Goal: Information Seeking & Learning: Learn about a topic

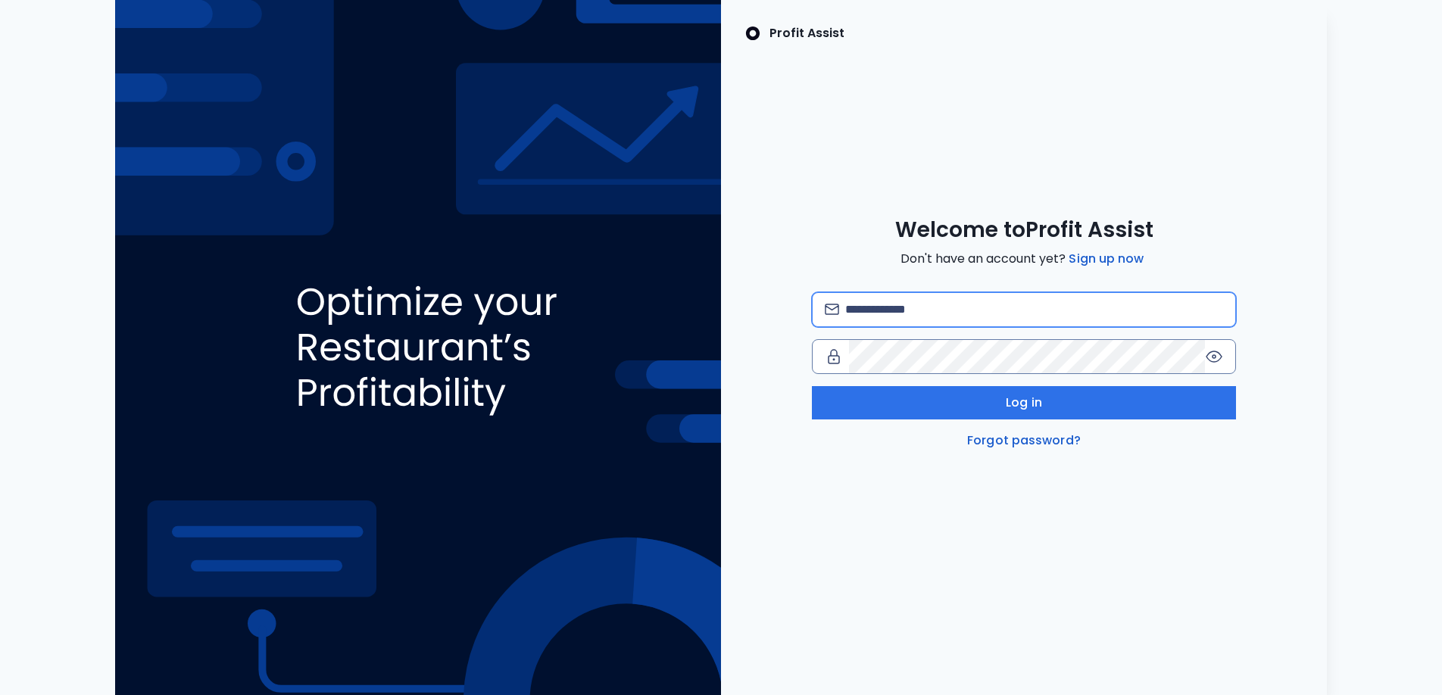
click at [940, 314] on input "email" at bounding box center [1034, 309] width 378 height 33
type input "**********"
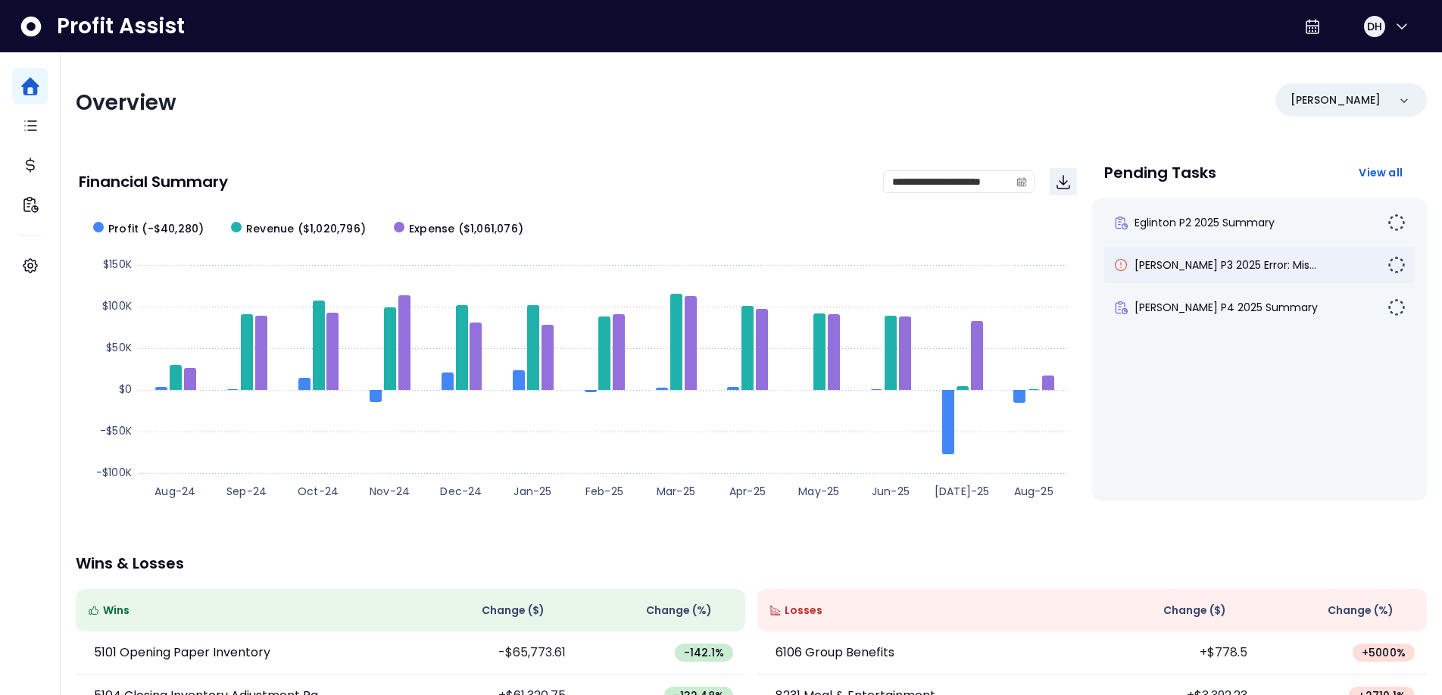
click at [1388, 267] on img at bounding box center [1397, 265] width 18 height 18
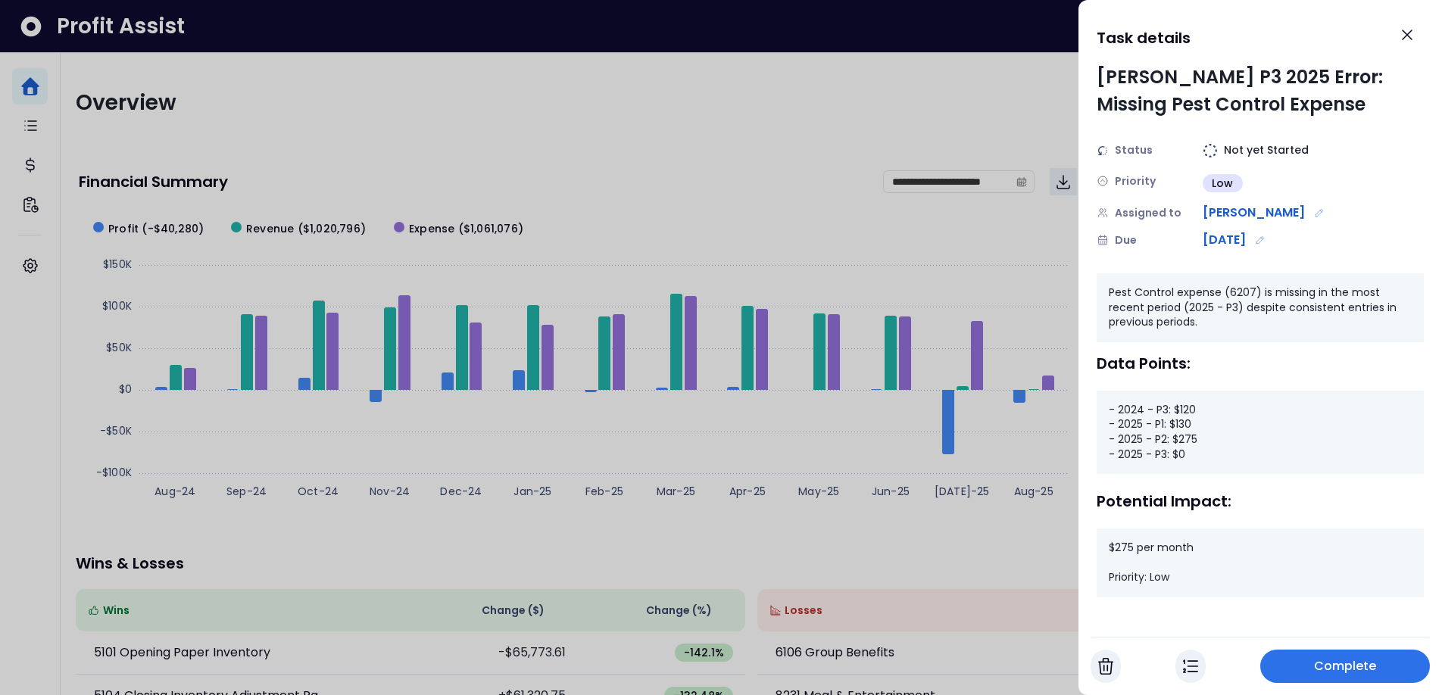
scroll to position [3, 0]
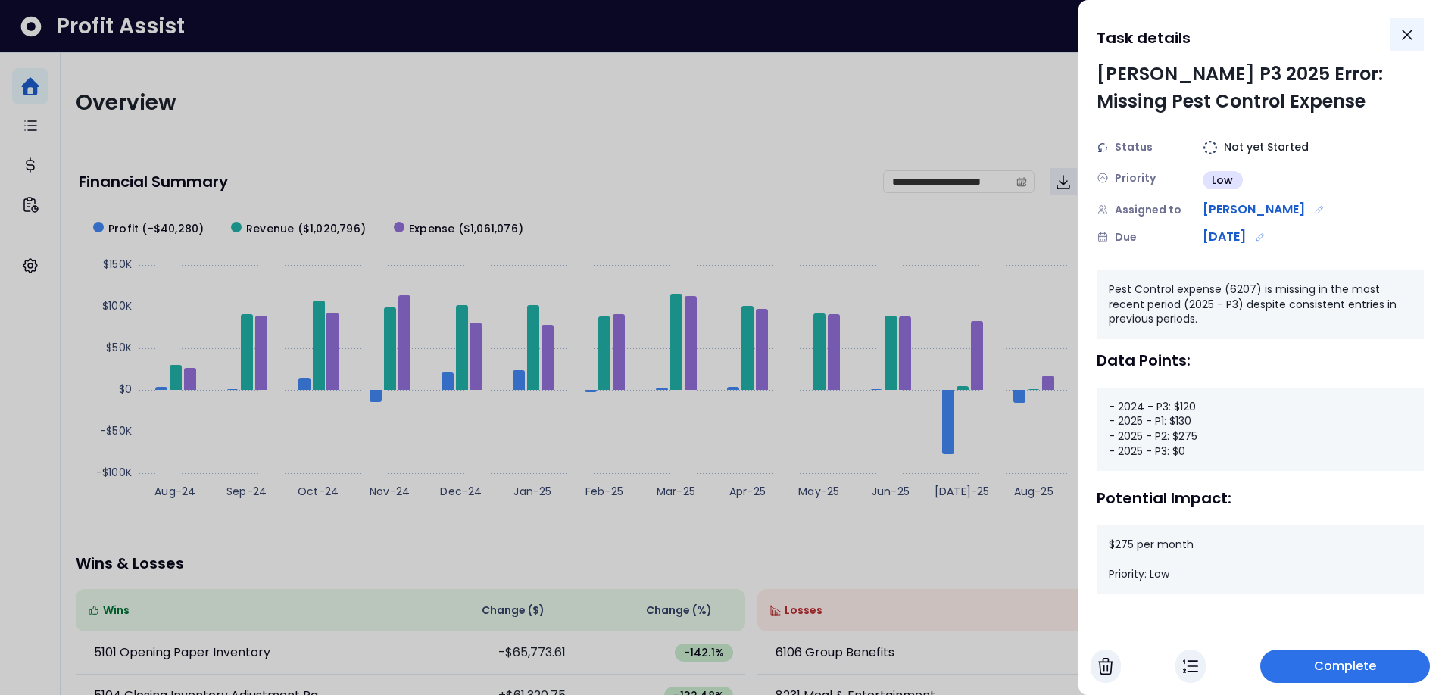
click at [1401, 36] on icon "Close" at bounding box center [1407, 35] width 18 height 18
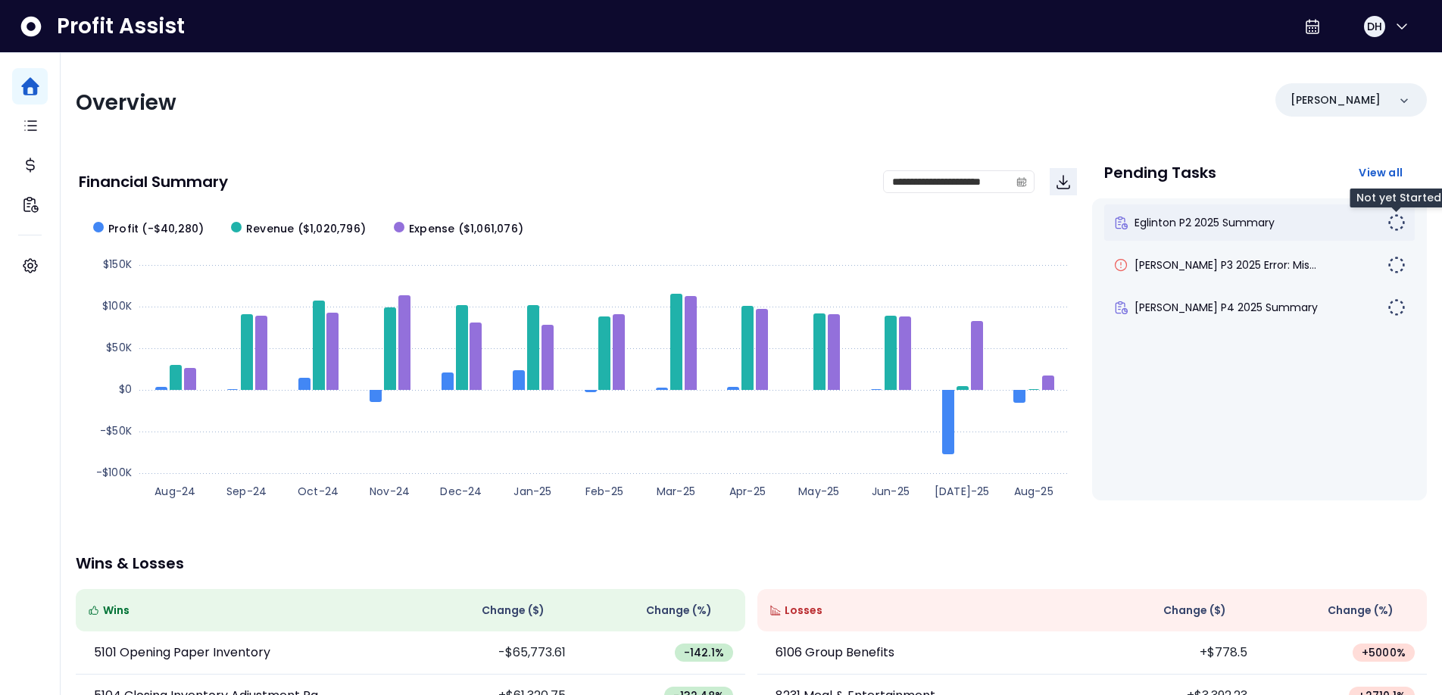
click at [1397, 220] on img at bounding box center [1397, 223] width 18 height 18
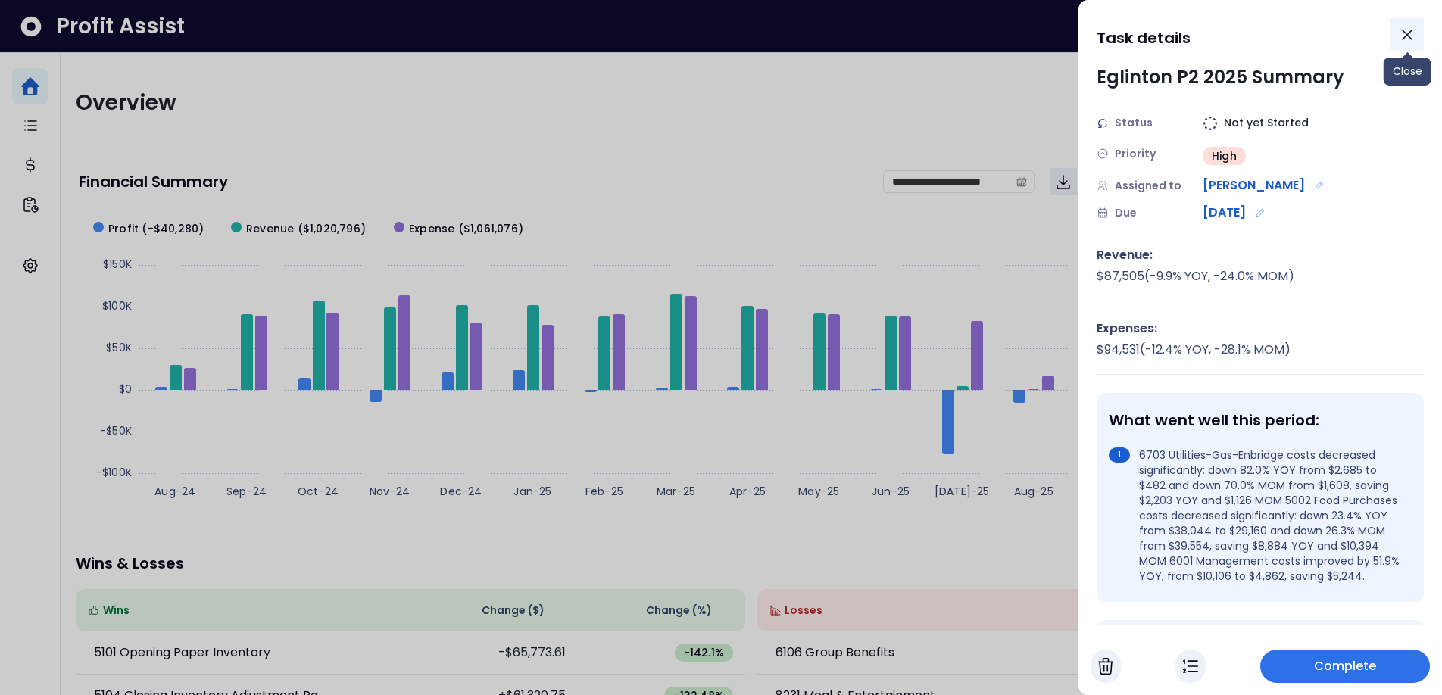
click at [1415, 35] on icon "Close" at bounding box center [1407, 35] width 18 height 18
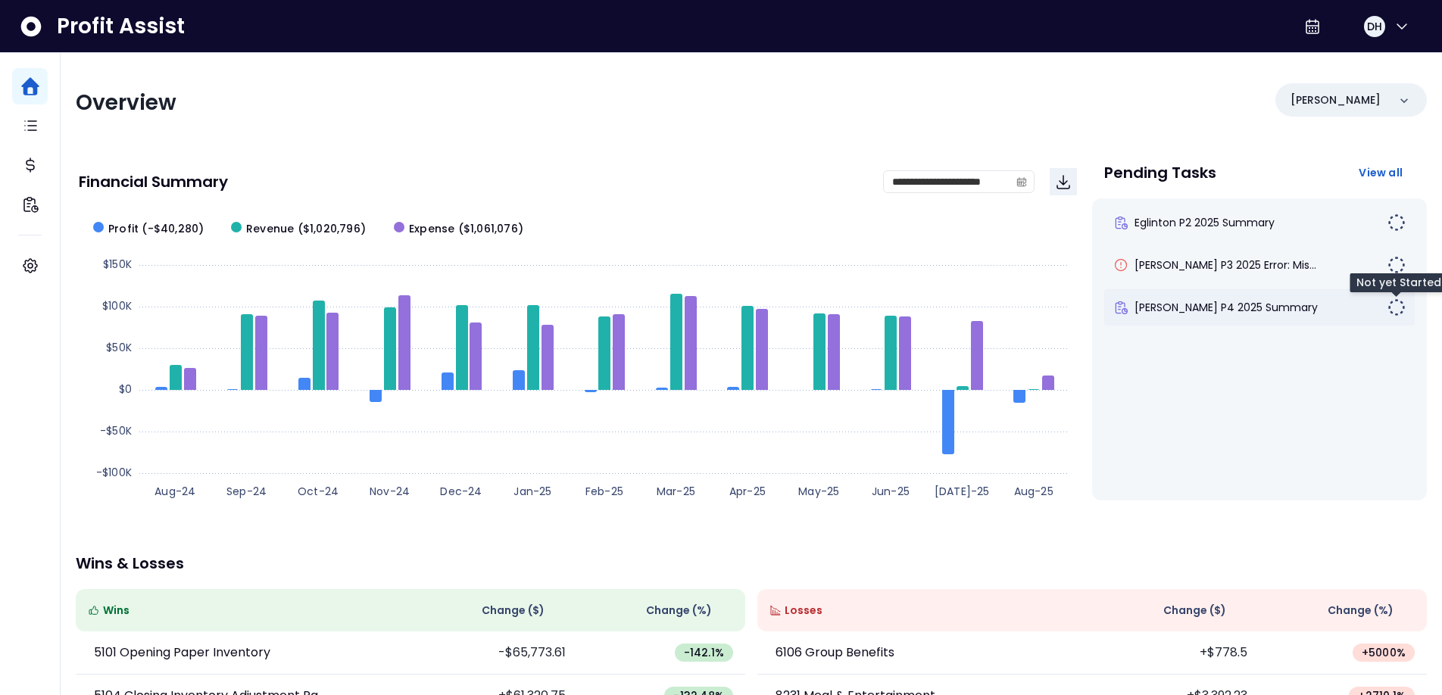
click at [1393, 308] on img at bounding box center [1397, 307] width 18 height 18
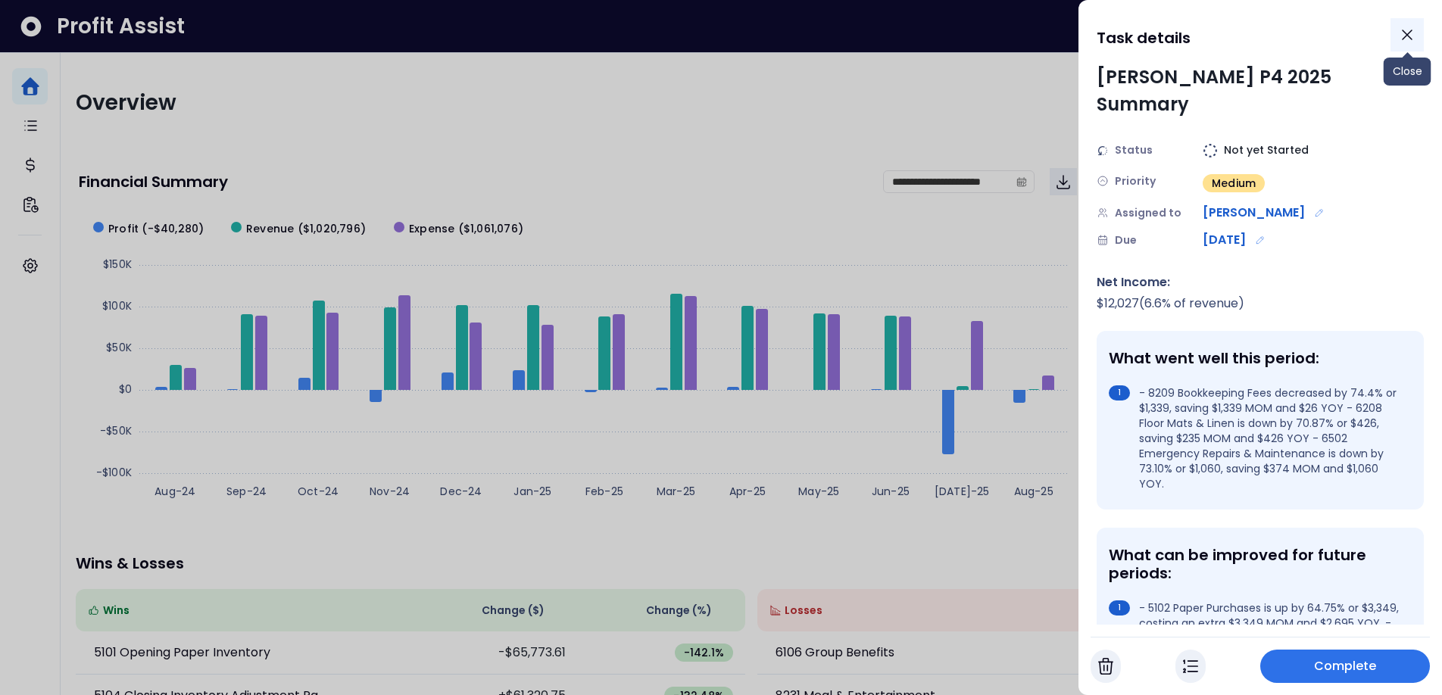
click at [1404, 36] on icon "Close" at bounding box center [1407, 34] width 9 height 9
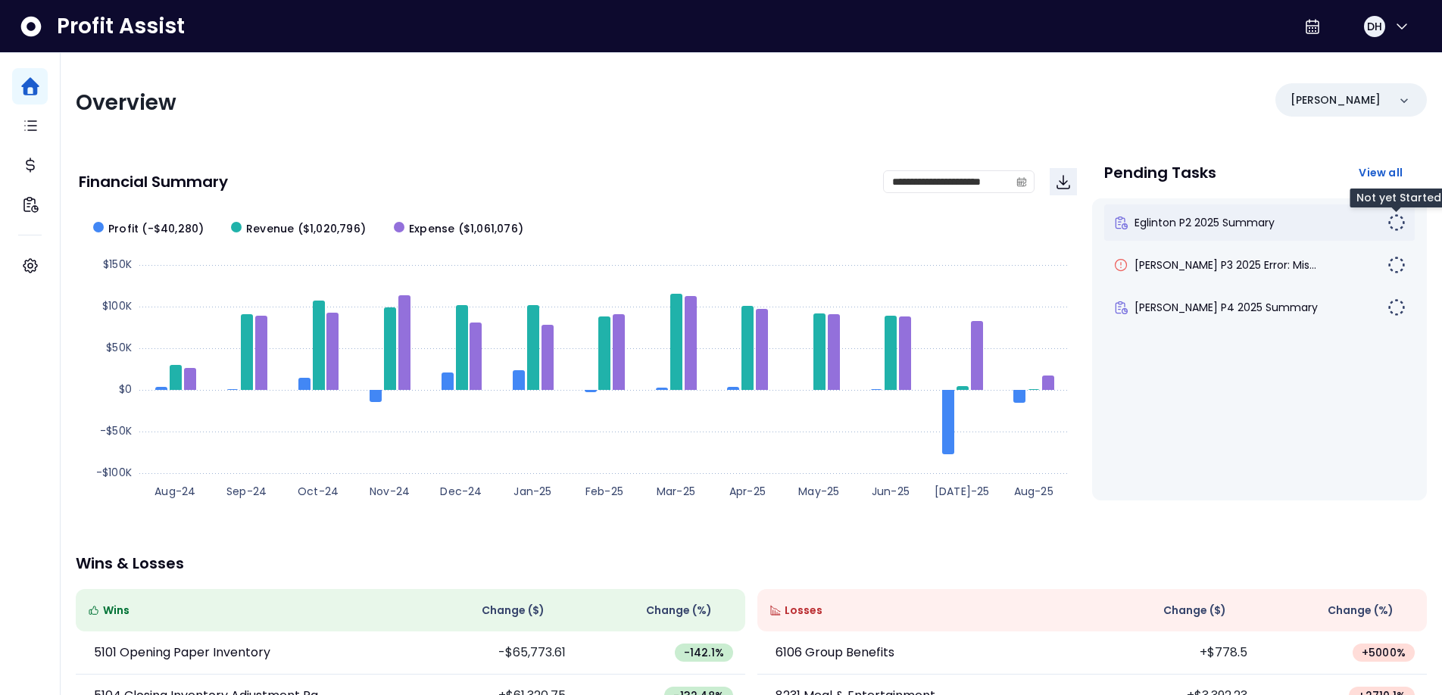
click at [1393, 223] on img at bounding box center [1397, 223] width 18 height 18
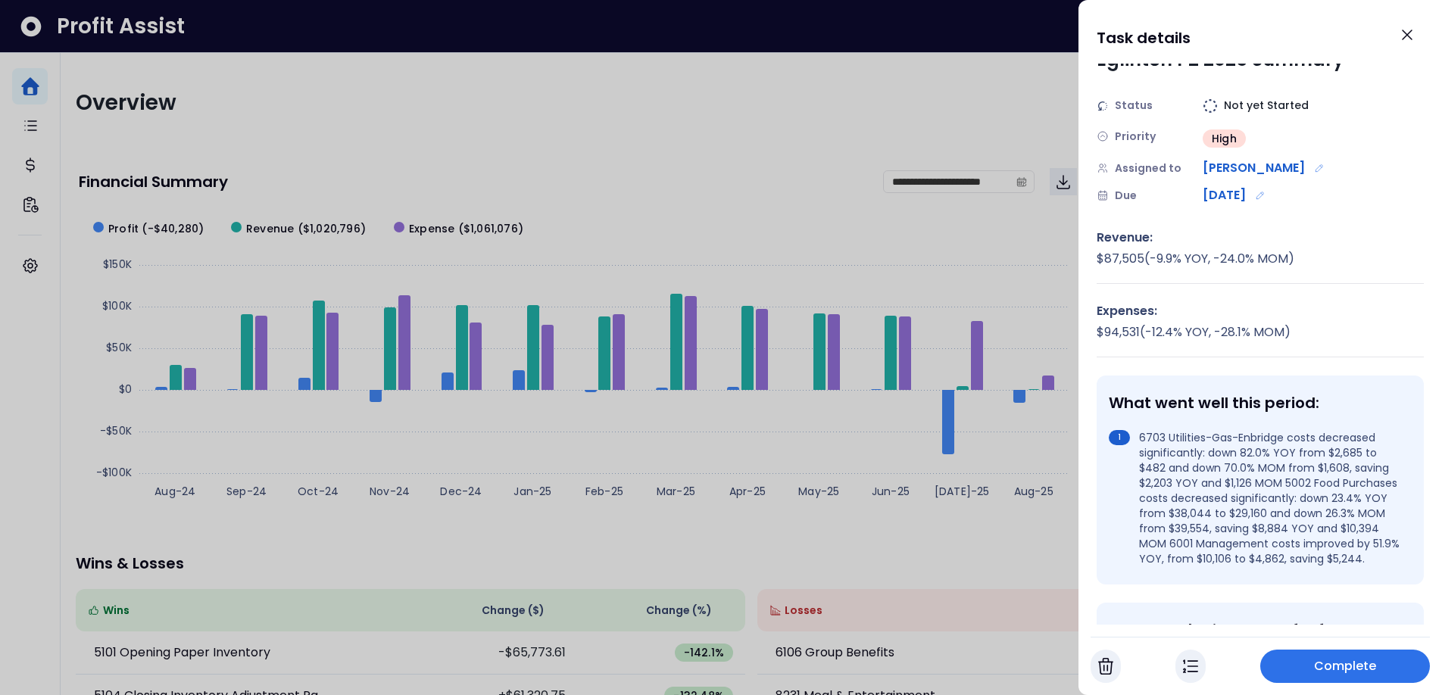
scroll to position [0, 0]
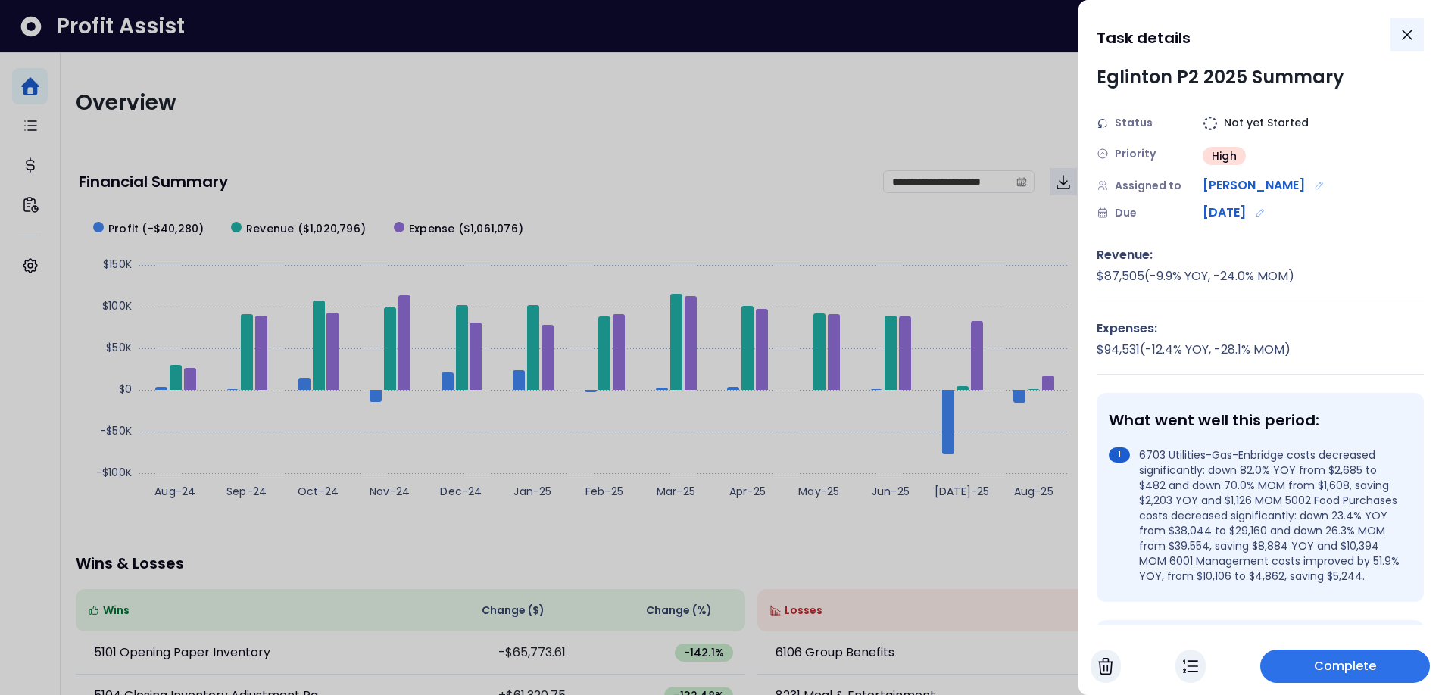
click at [1409, 36] on icon "Close" at bounding box center [1407, 35] width 18 height 18
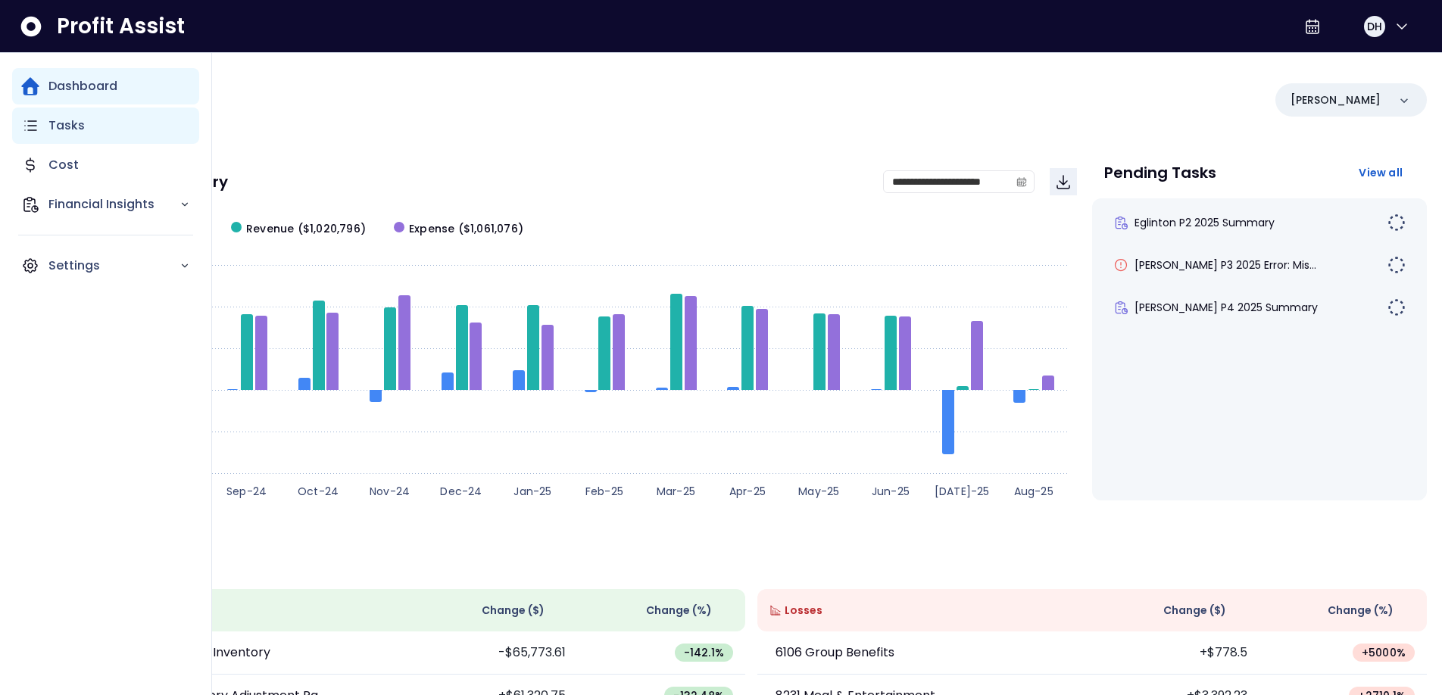
click at [54, 125] on p "Tasks" at bounding box center [66, 126] width 36 height 18
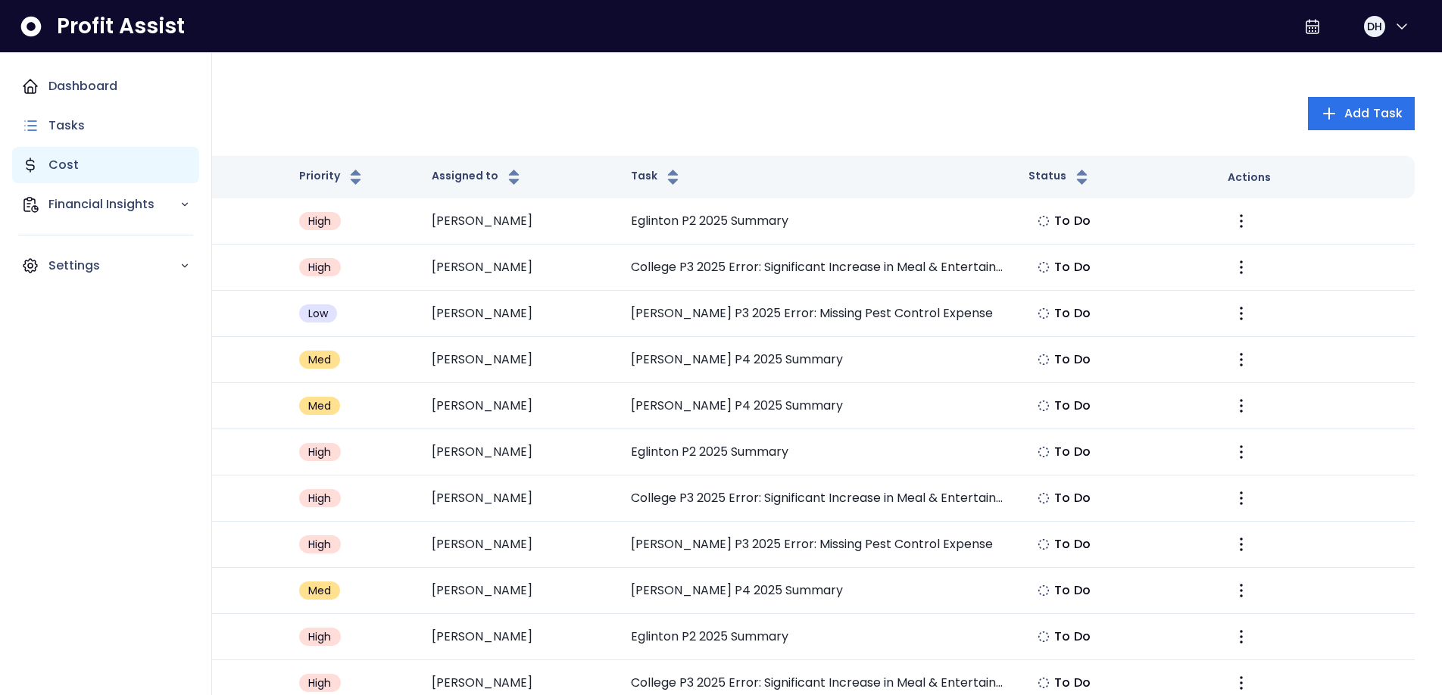
click at [61, 165] on p "Cost" at bounding box center [63, 165] width 30 height 18
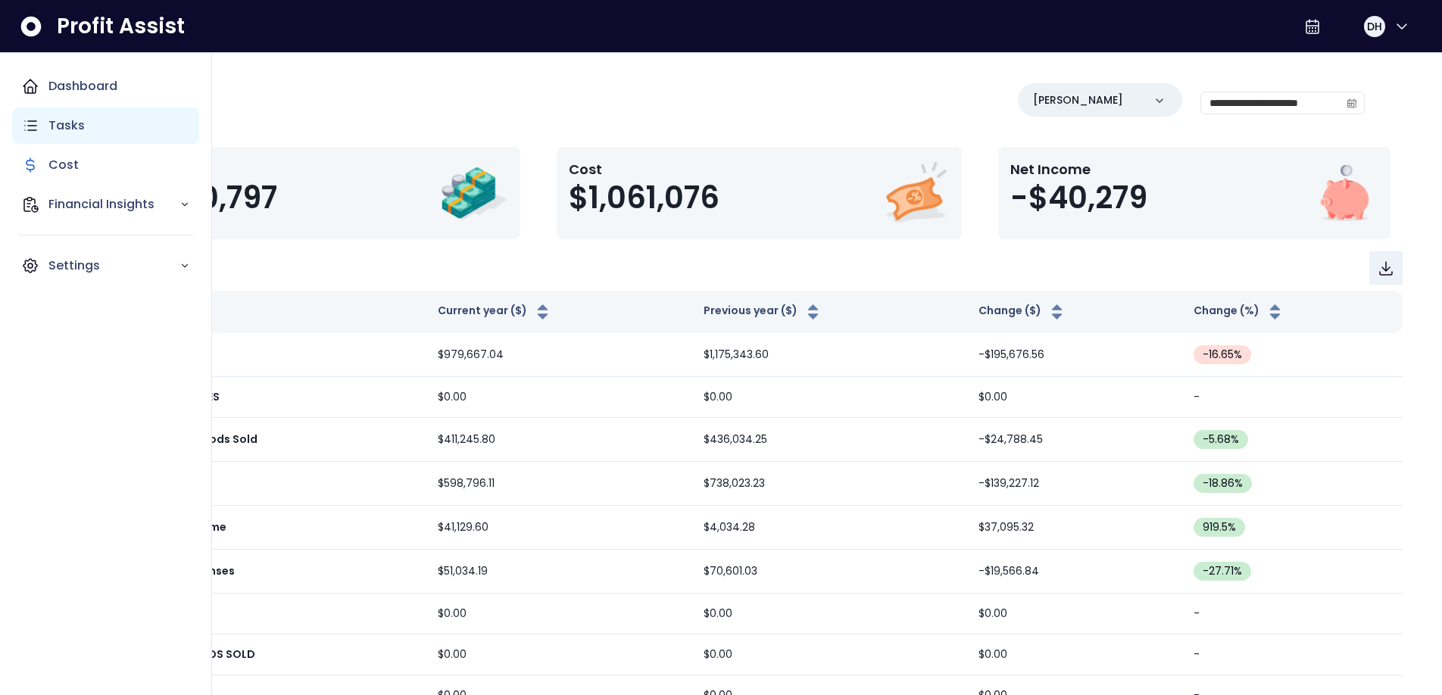
click at [30, 127] on icon "Main navigation" at bounding box center [30, 126] width 18 height 18
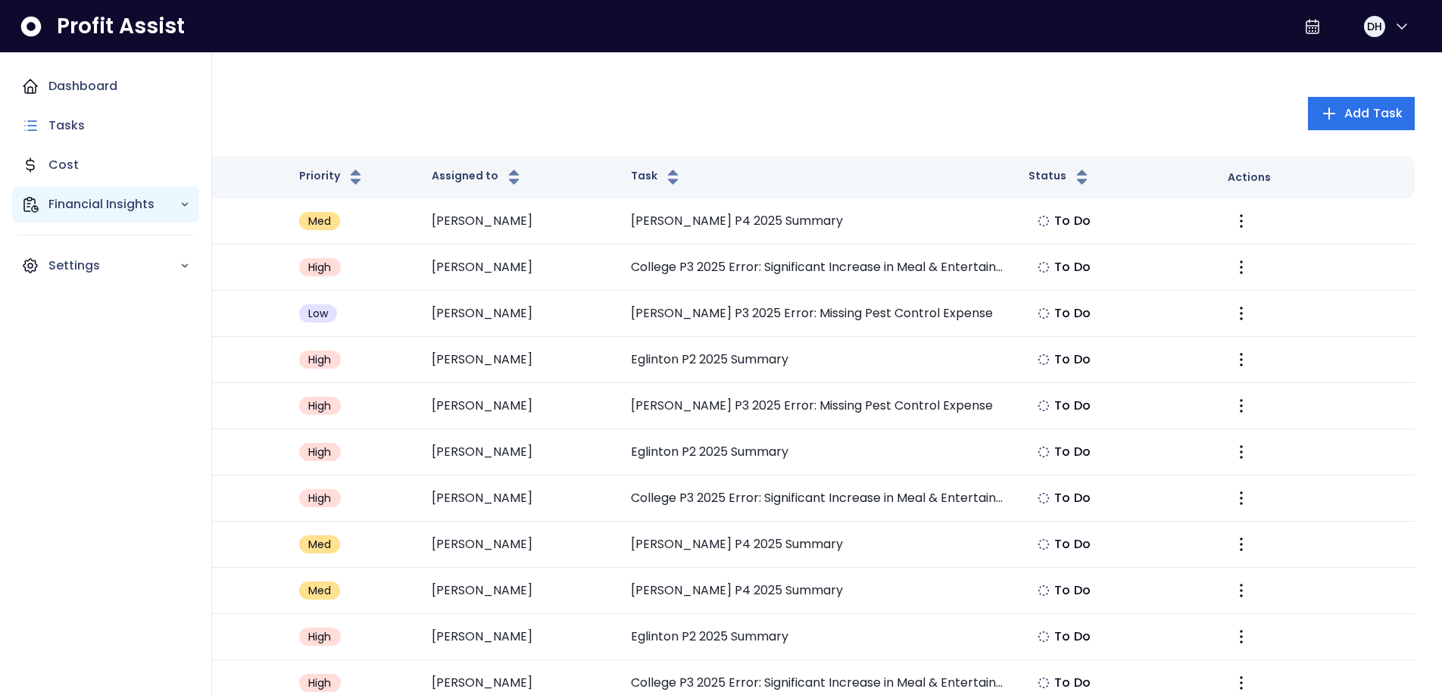
click at [48, 208] on p "Financial Insights" at bounding box center [113, 204] width 131 height 18
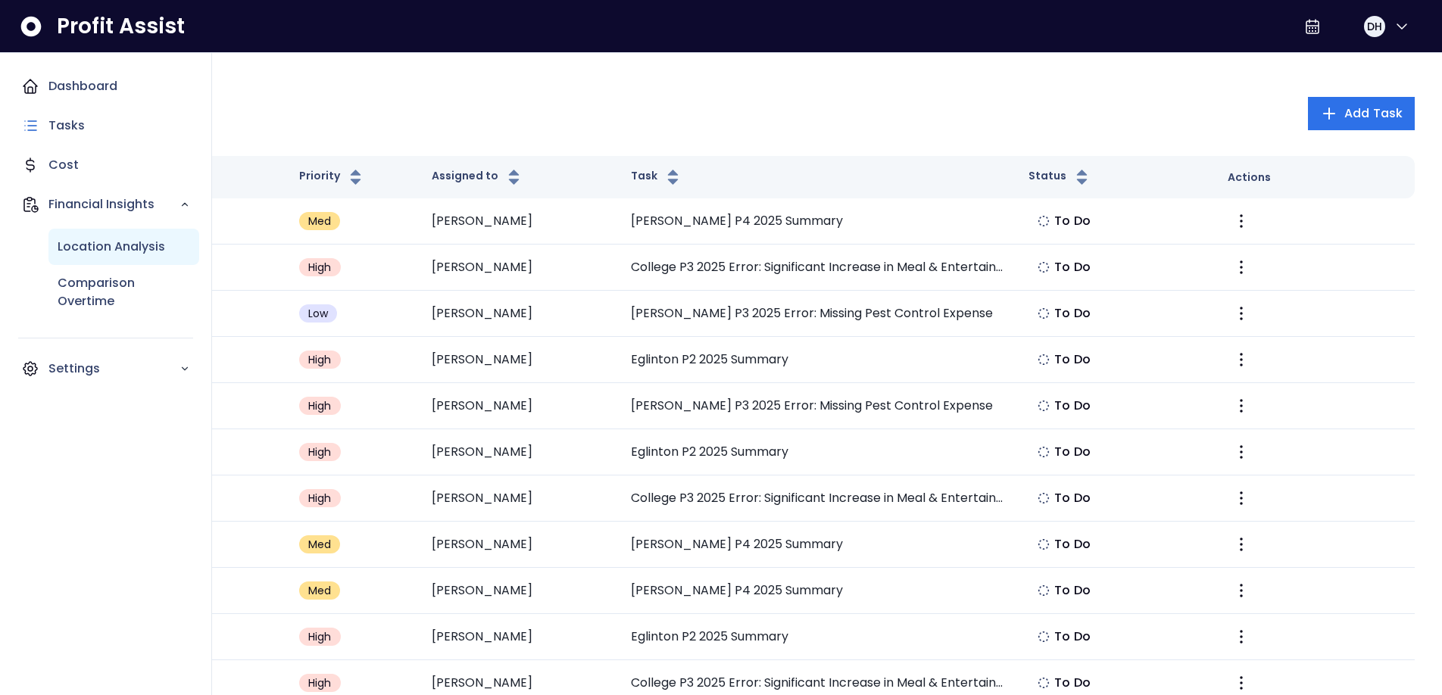
click at [85, 246] on p "Location Analysis" at bounding box center [112, 247] width 108 height 18
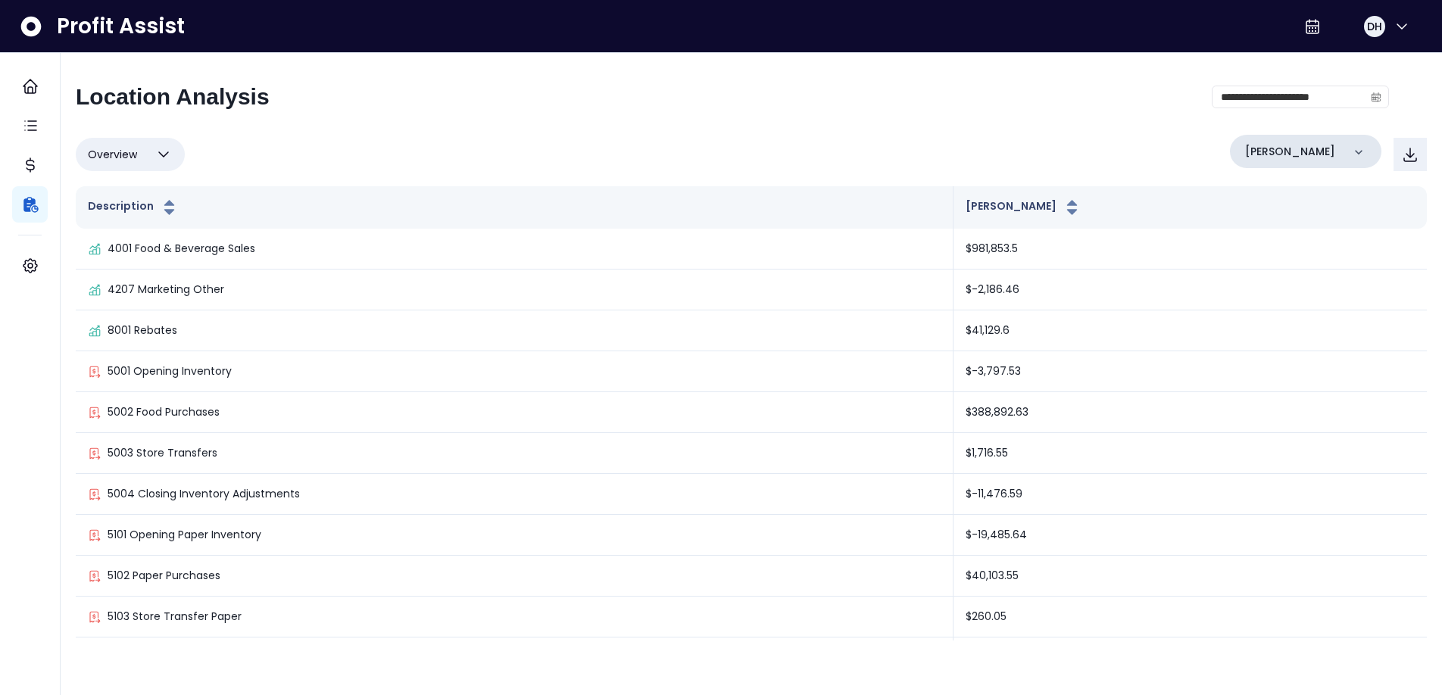
click at [1296, 145] on div "[PERSON_NAME]" at bounding box center [1305, 151] width 151 height 33
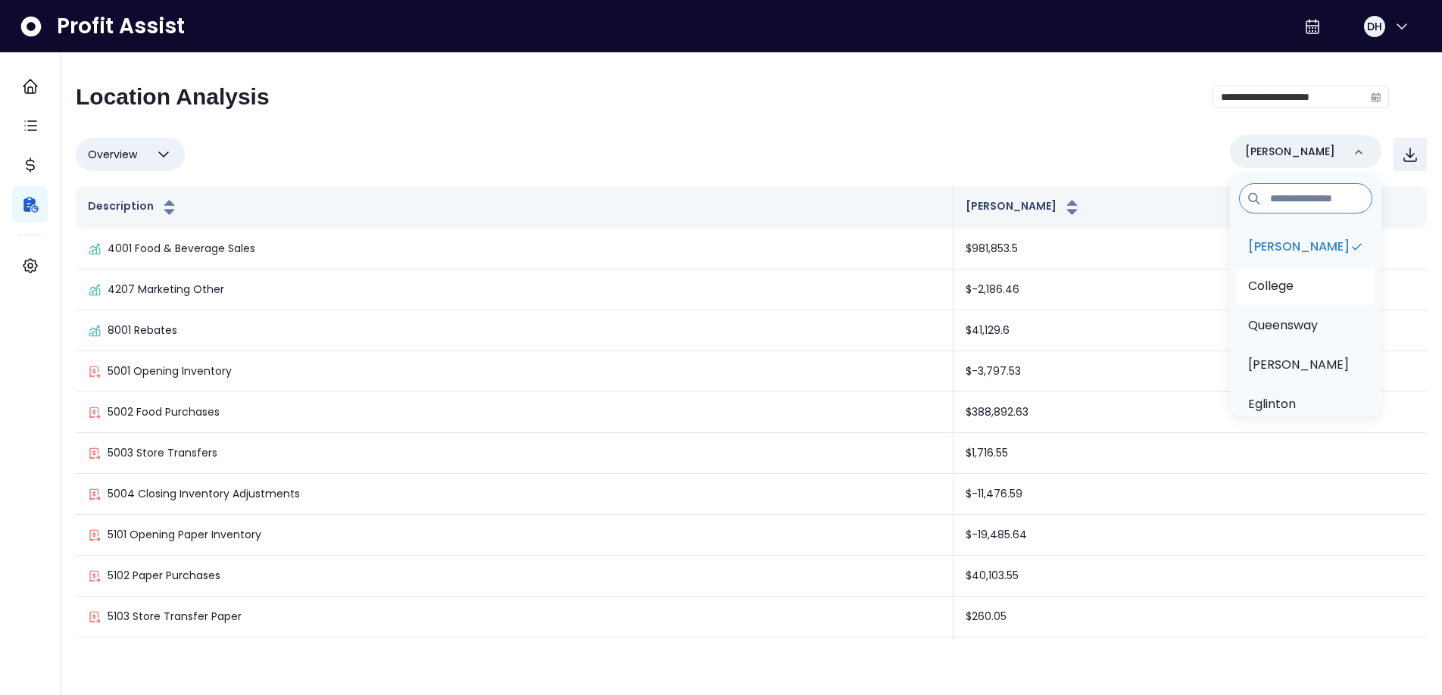
click at [1270, 282] on p "College" at bounding box center [1270, 286] width 45 height 18
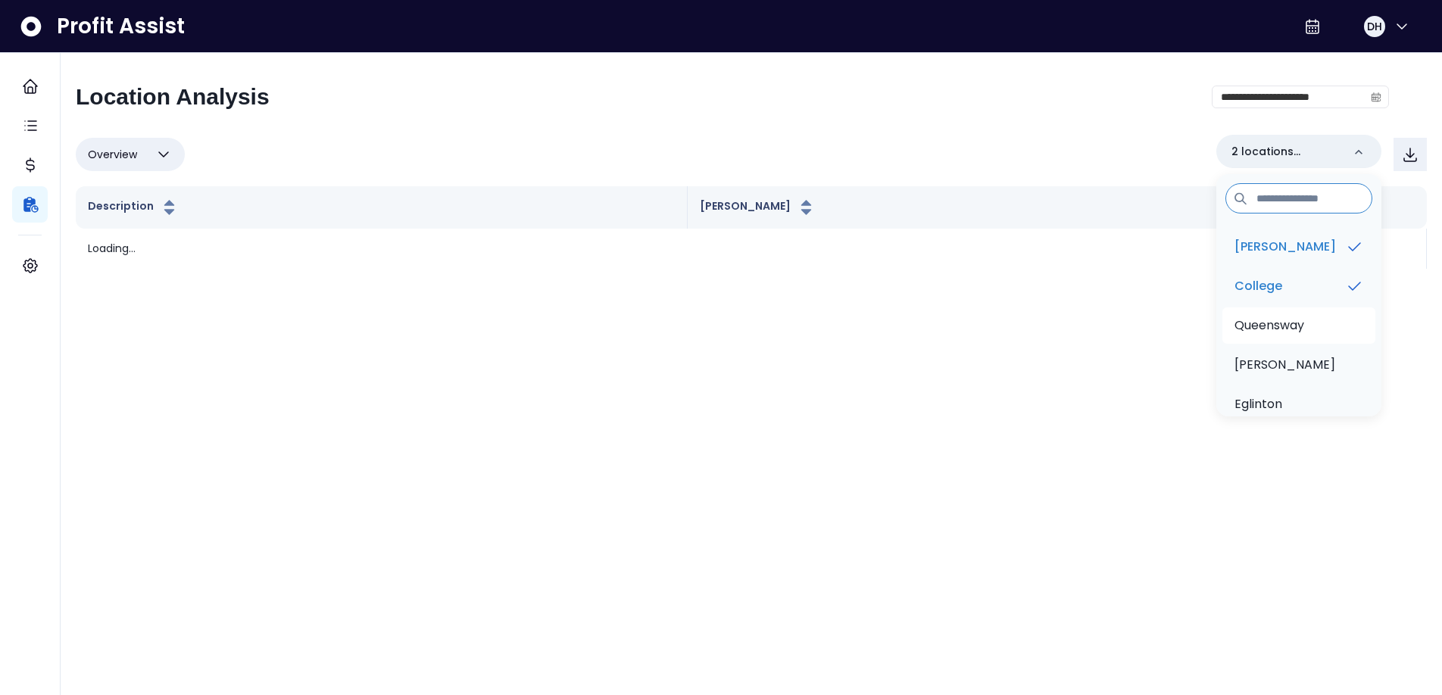
click at [1272, 331] on p "Queensway" at bounding box center [1270, 326] width 70 height 18
click at [1270, 370] on p "[PERSON_NAME]" at bounding box center [1285, 365] width 101 height 18
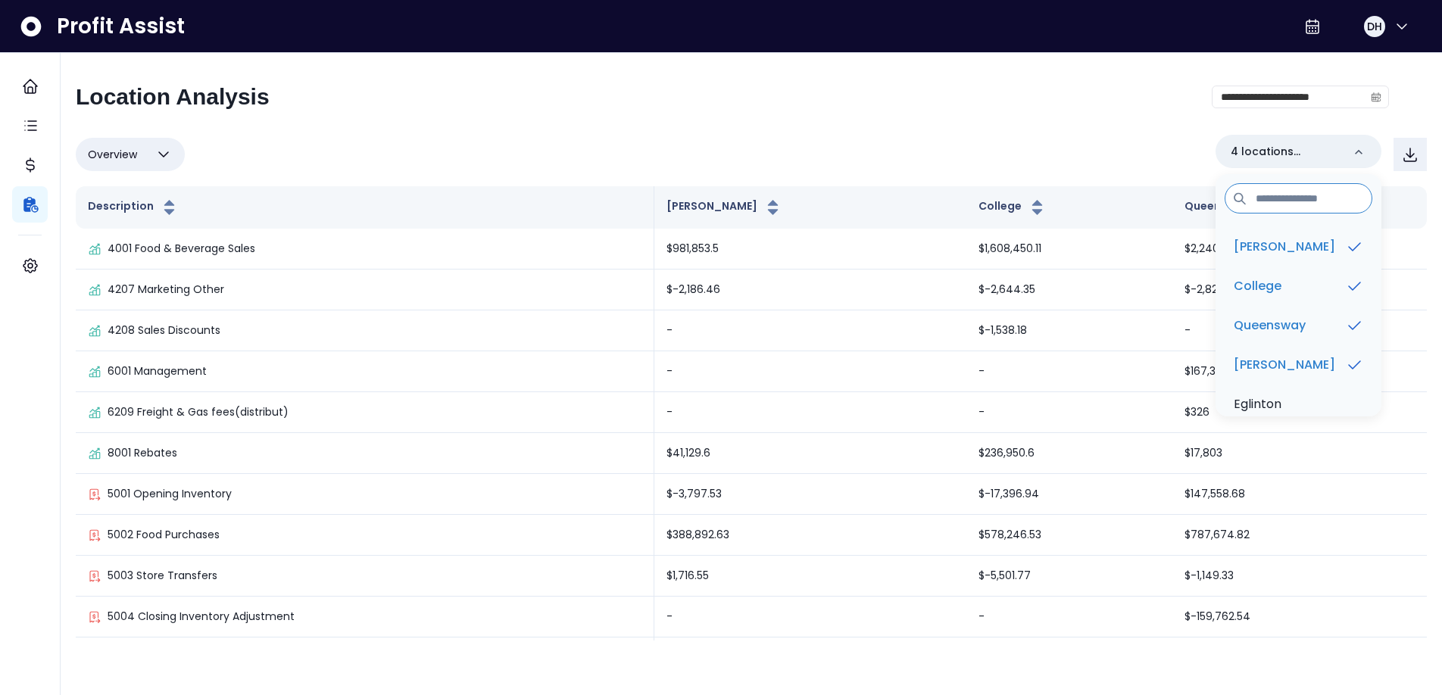
click at [1133, 123] on div "**********" at bounding box center [751, 361] width 1351 height 557
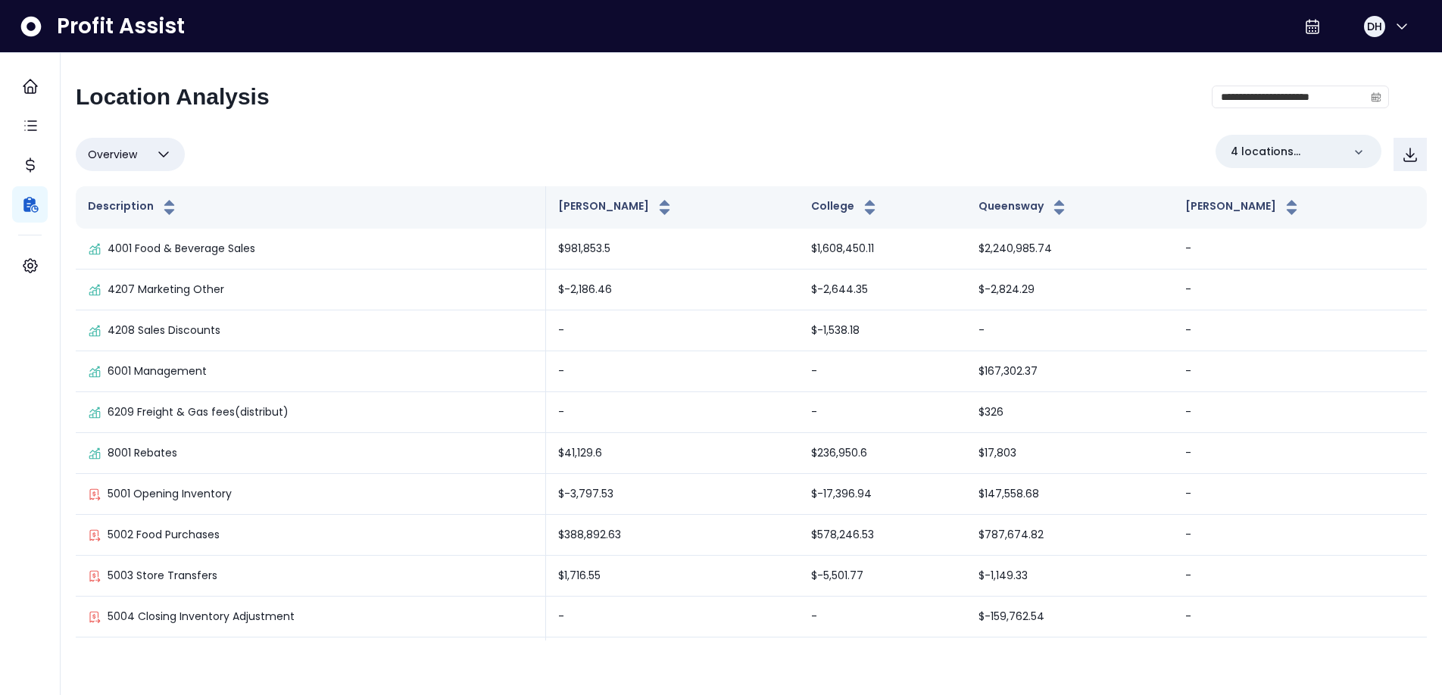
click at [1322, 133] on div "**********" at bounding box center [751, 361] width 1351 height 557
click at [1324, 144] on p "4 locations selected" at bounding box center [1286, 152] width 111 height 16
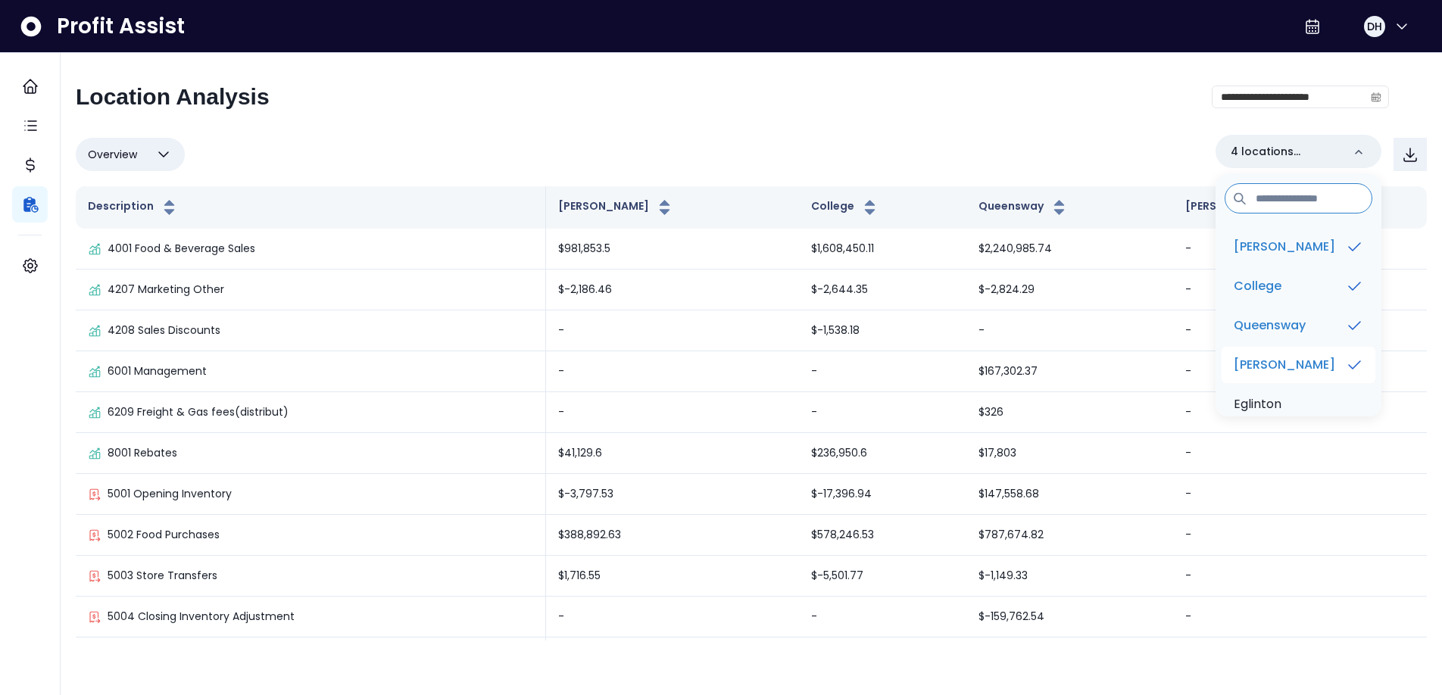
click at [1275, 357] on p "[PERSON_NAME]" at bounding box center [1284, 365] width 101 height 18
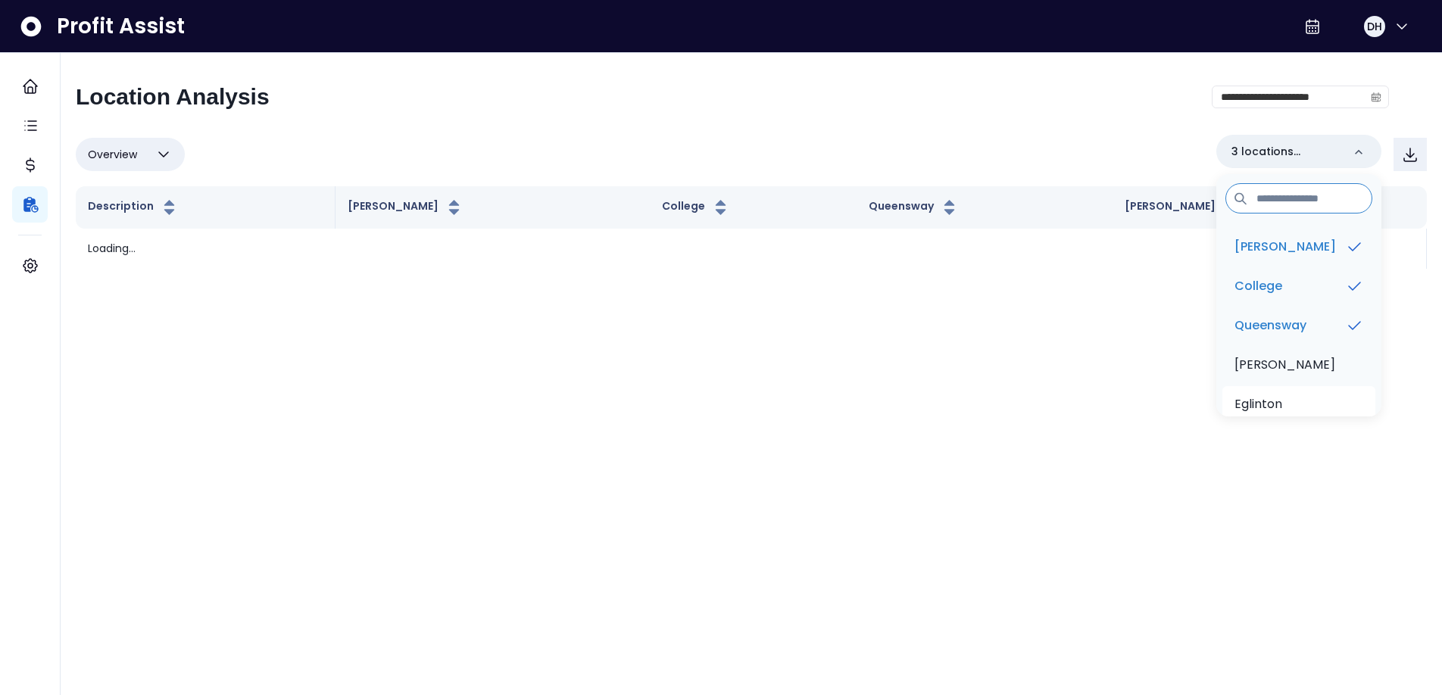
click at [1275, 413] on p "Eglinton" at bounding box center [1259, 404] width 48 height 18
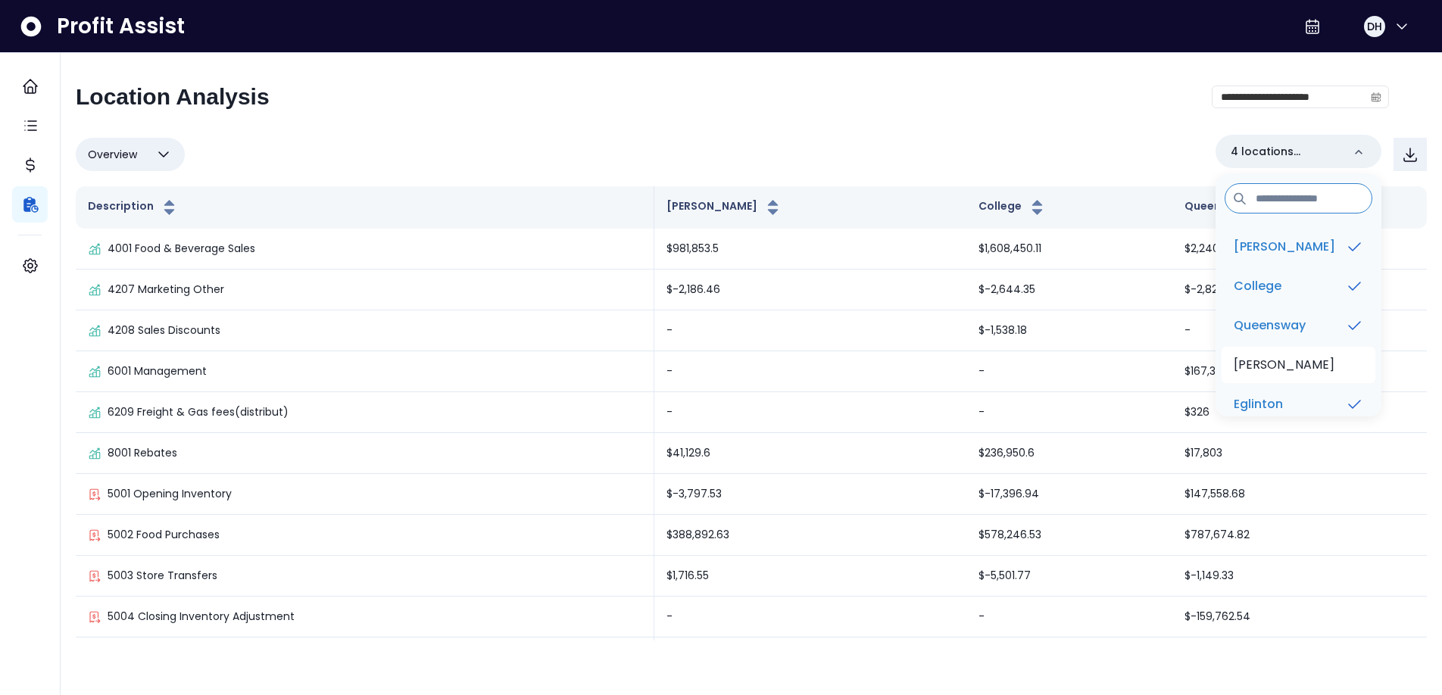
scroll to position [23, 0]
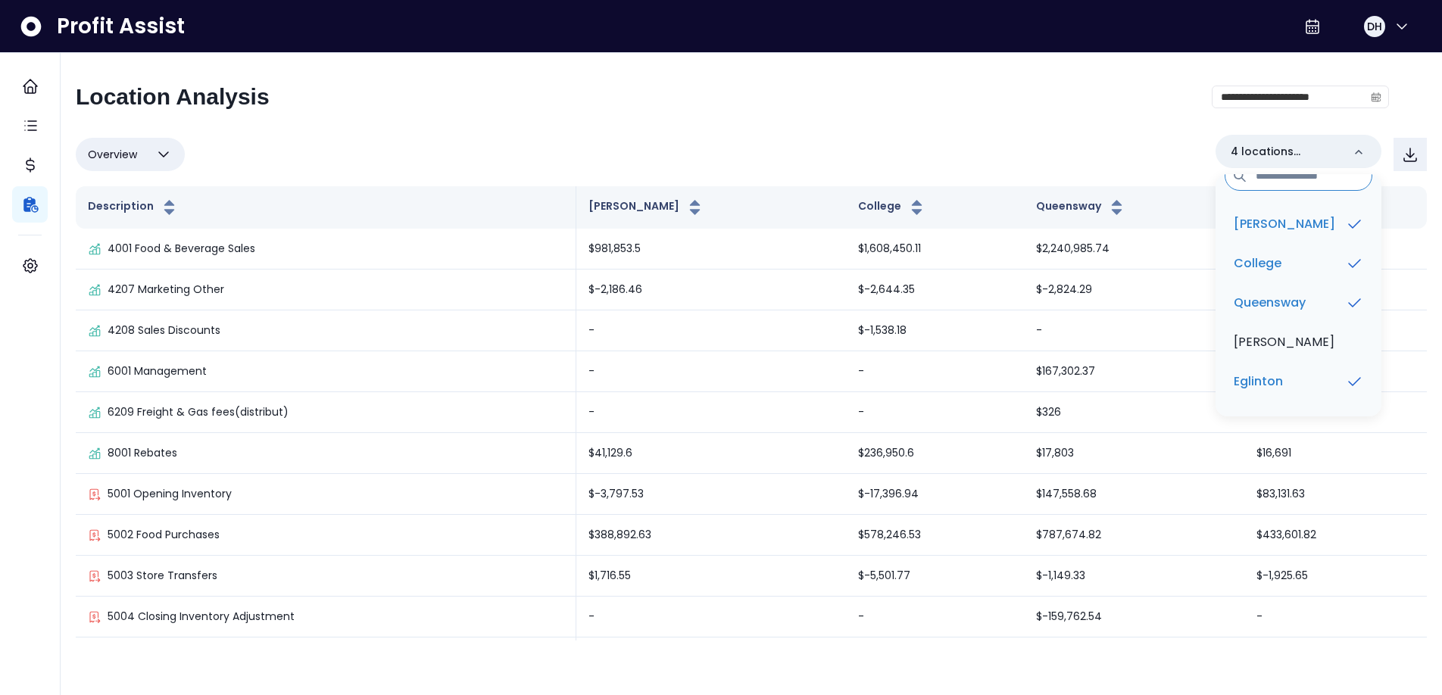
click at [997, 105] on div "**********" at bounding box center [732, 102] width 1313 height 39
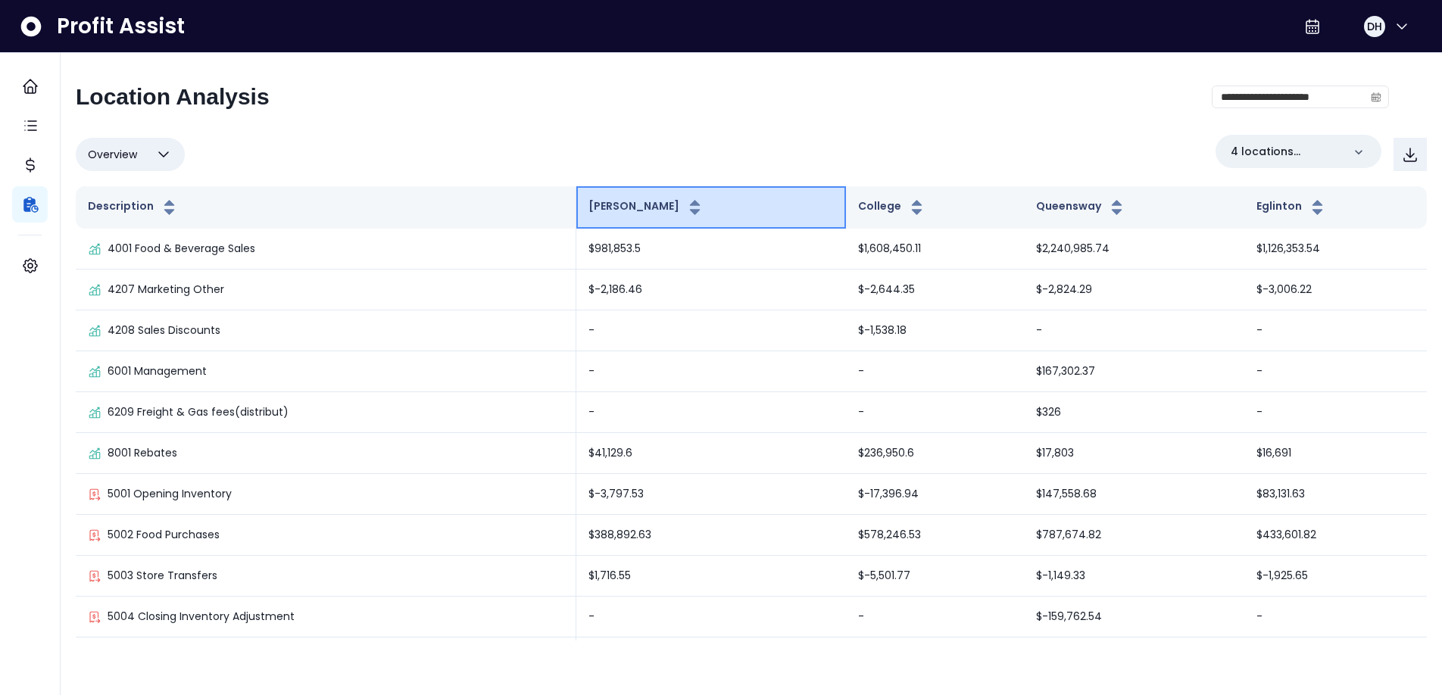
click at [664, 205] on button "[PERSON_NAME]" at bounding box center [646, 207] width 116 height 18
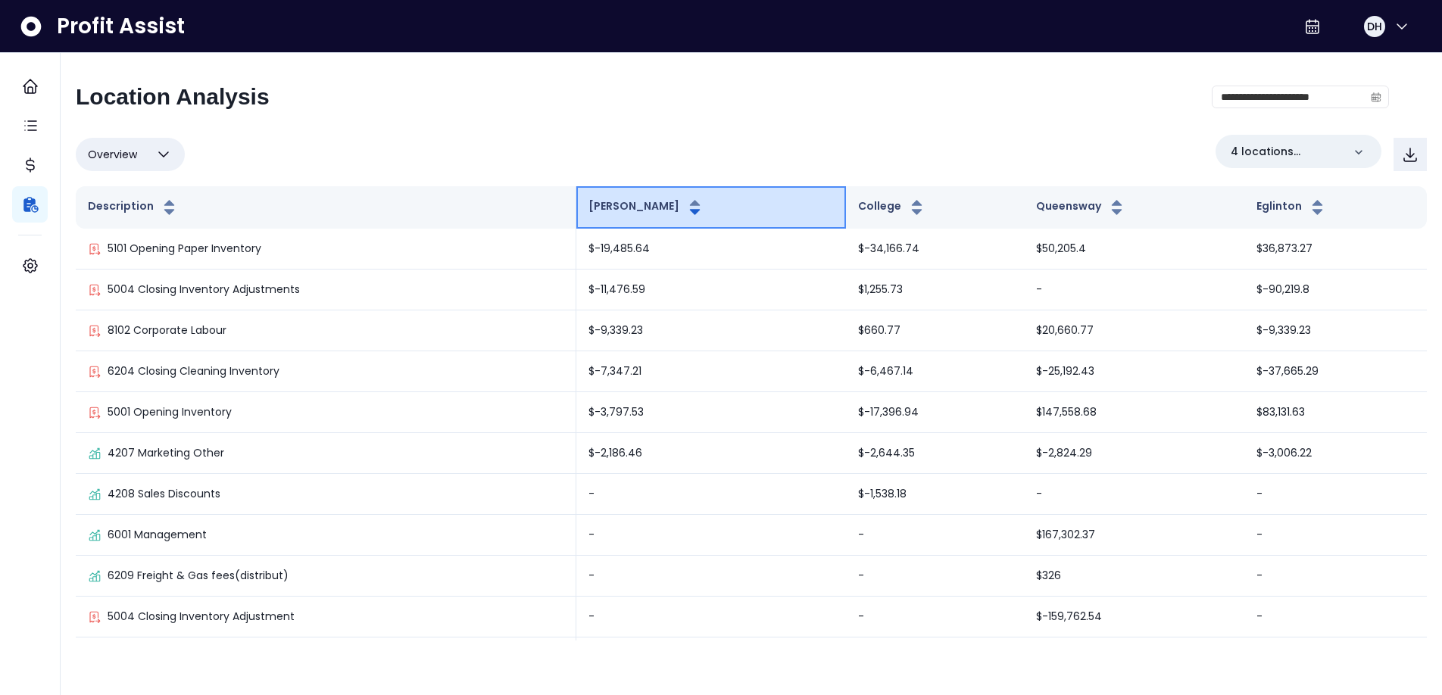
click at [664, 205] on button "[PERSON_NAME]" at bounding box center [646, 207] width 116 height 18
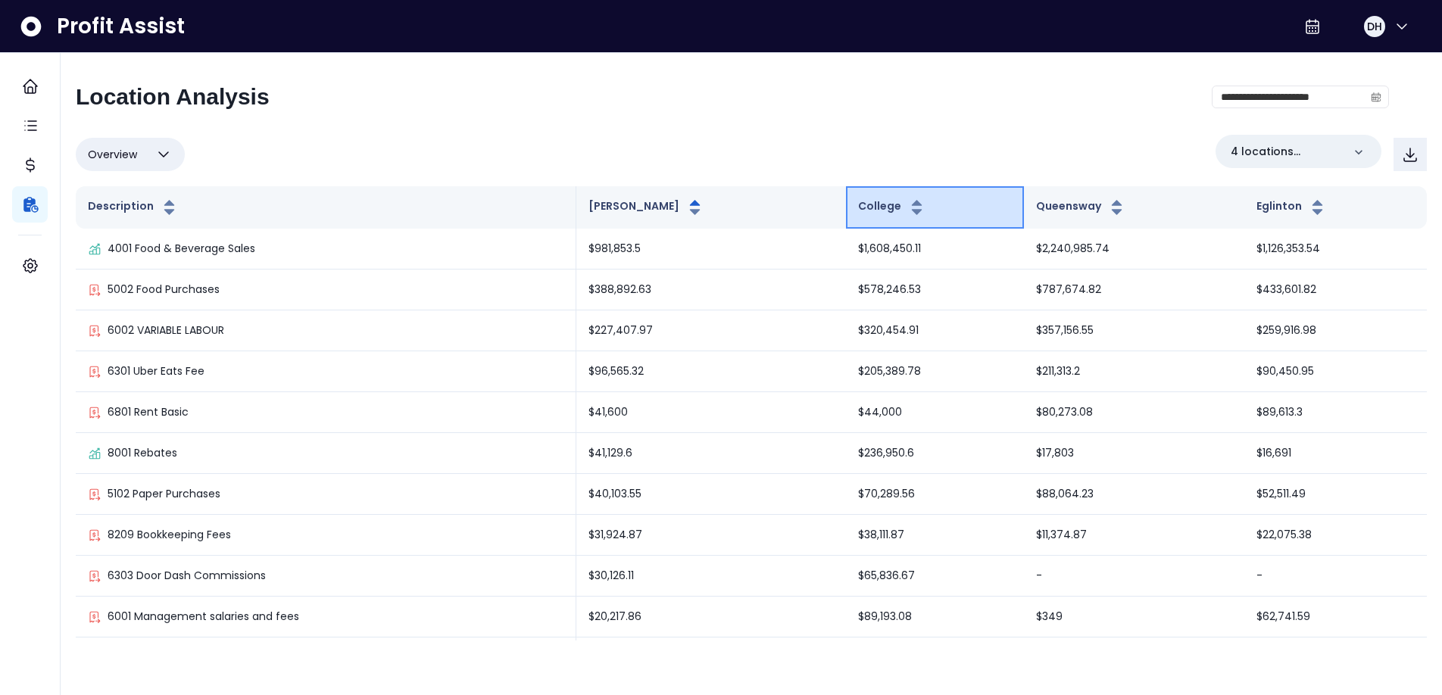
click at [858, 208] on button "College" at bounding box center [892, 207] width 68 height 18
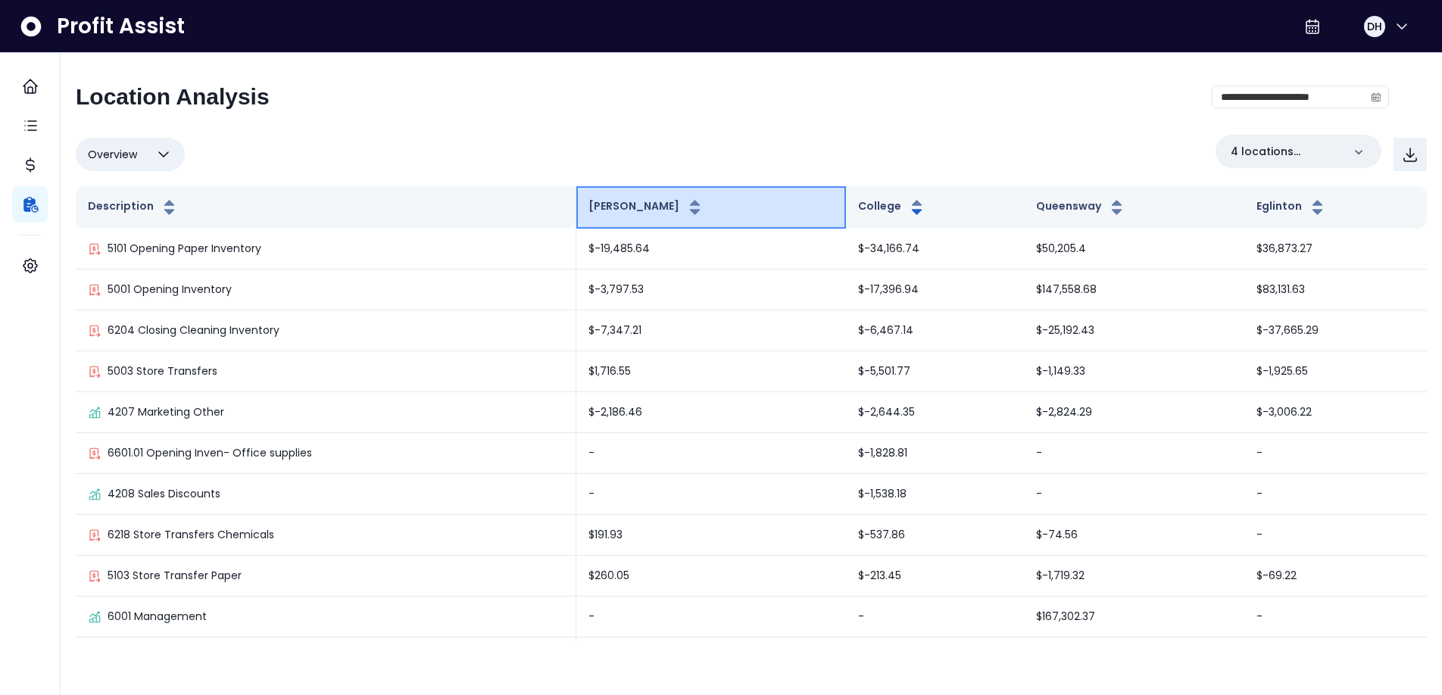
click at [660, 206] on button "[PERSON_NAME]" at bounding box center [646, 207] width 116 height 18
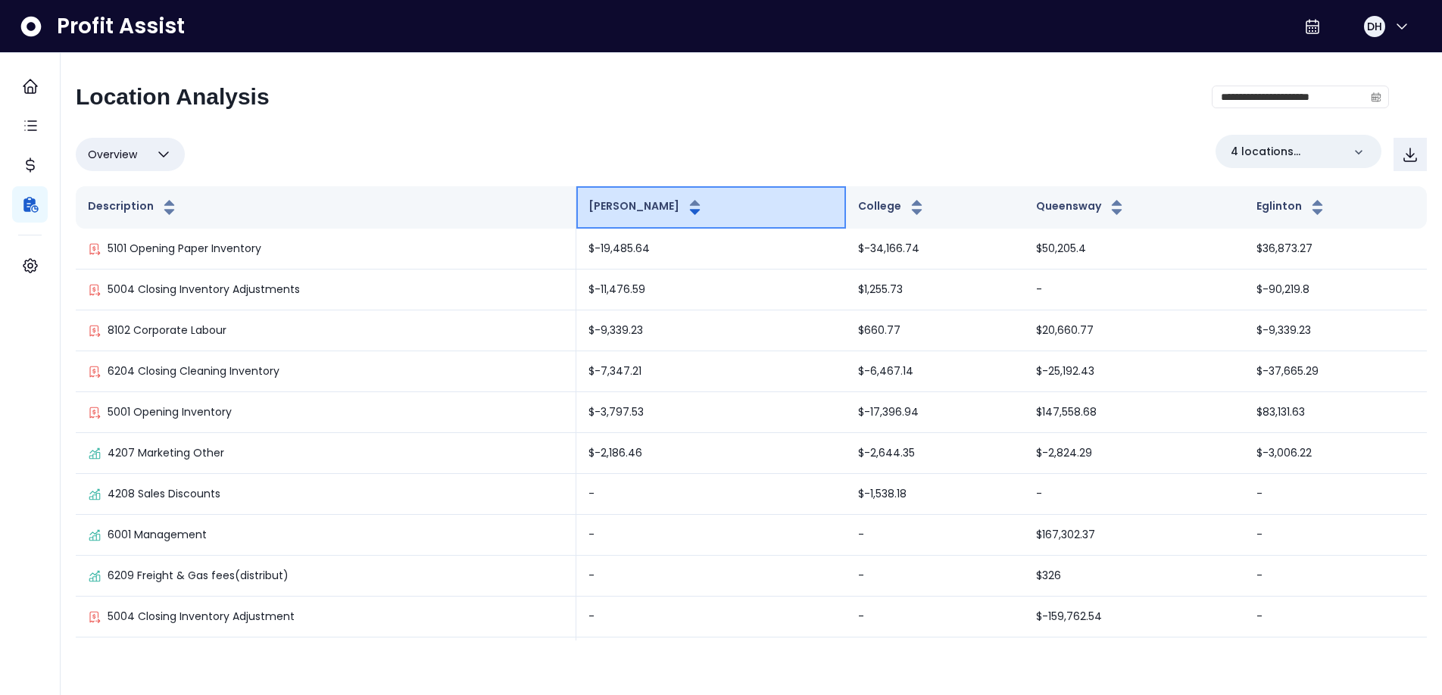
click at [660, 206] on button "[PERSON_NAME]" at bounding box center [646, 207] width 116 height 18
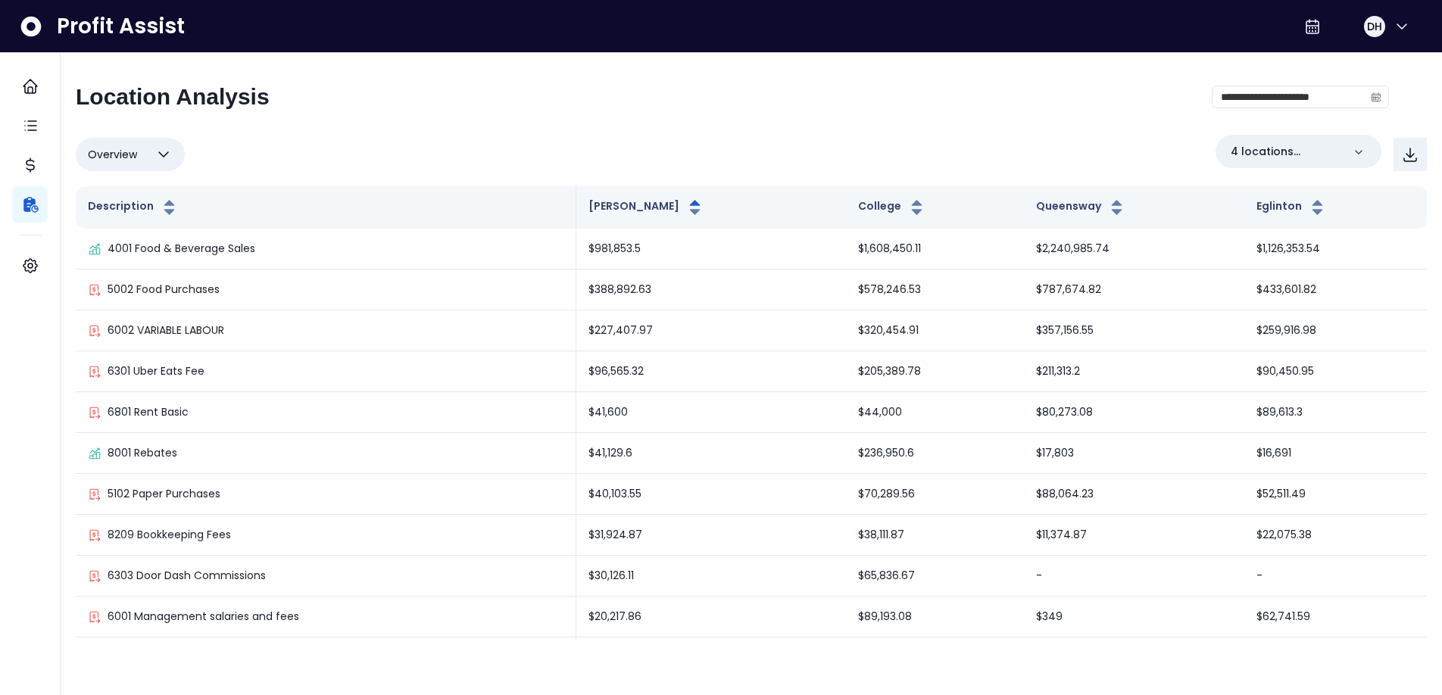
click at [641, 79] on div "**********" at bounding box center [751, 354] width 1381 height 603
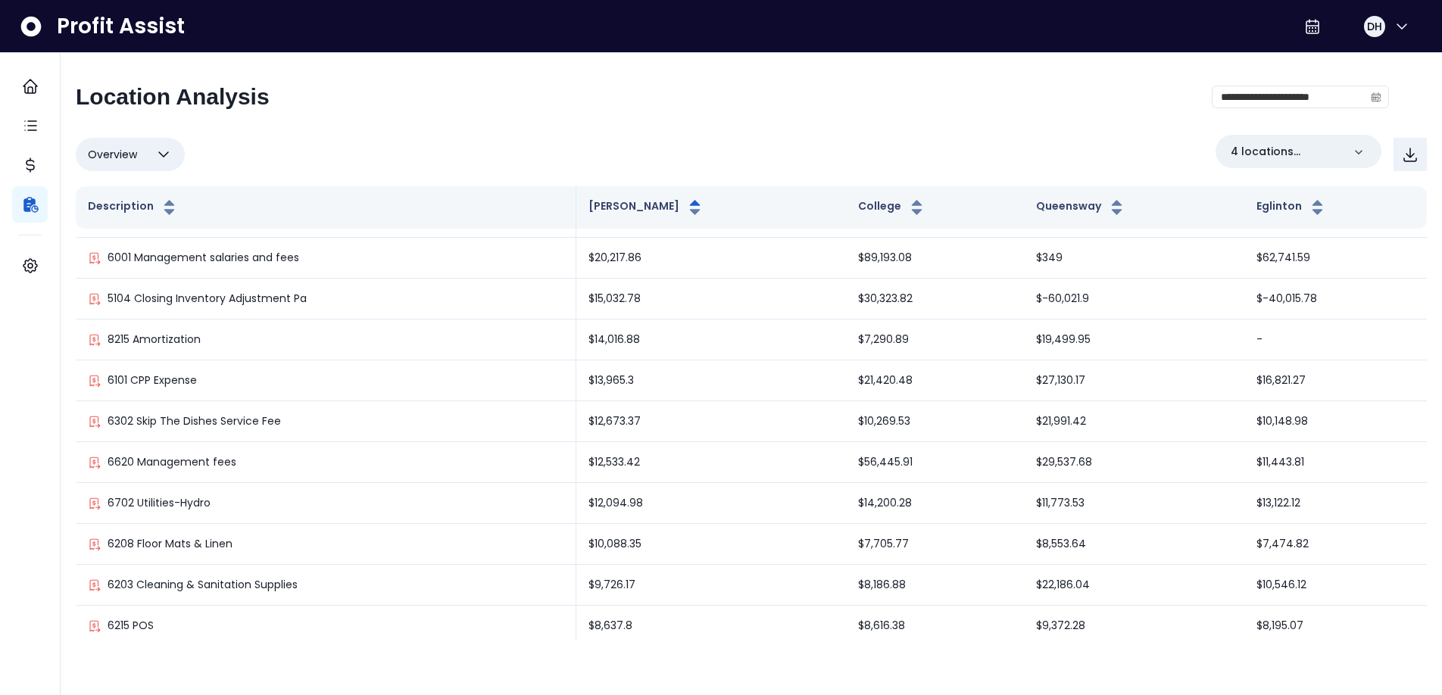
scroll to position [0, 0]
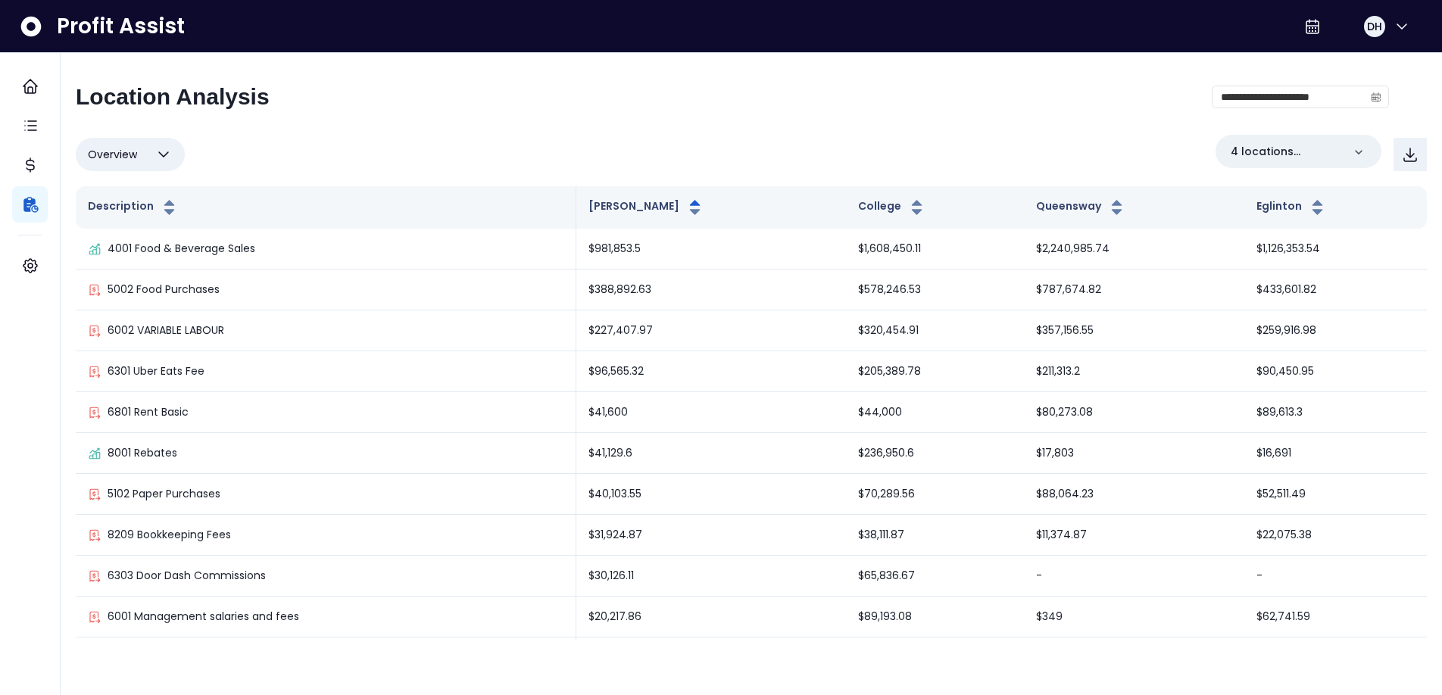
click at [148, 152] on button "Overview" at bounding box center [130, 154] width 109 height 33
click at [115, 256] on li "% of sales" at bounding box center [130, 263] width 109 height 36
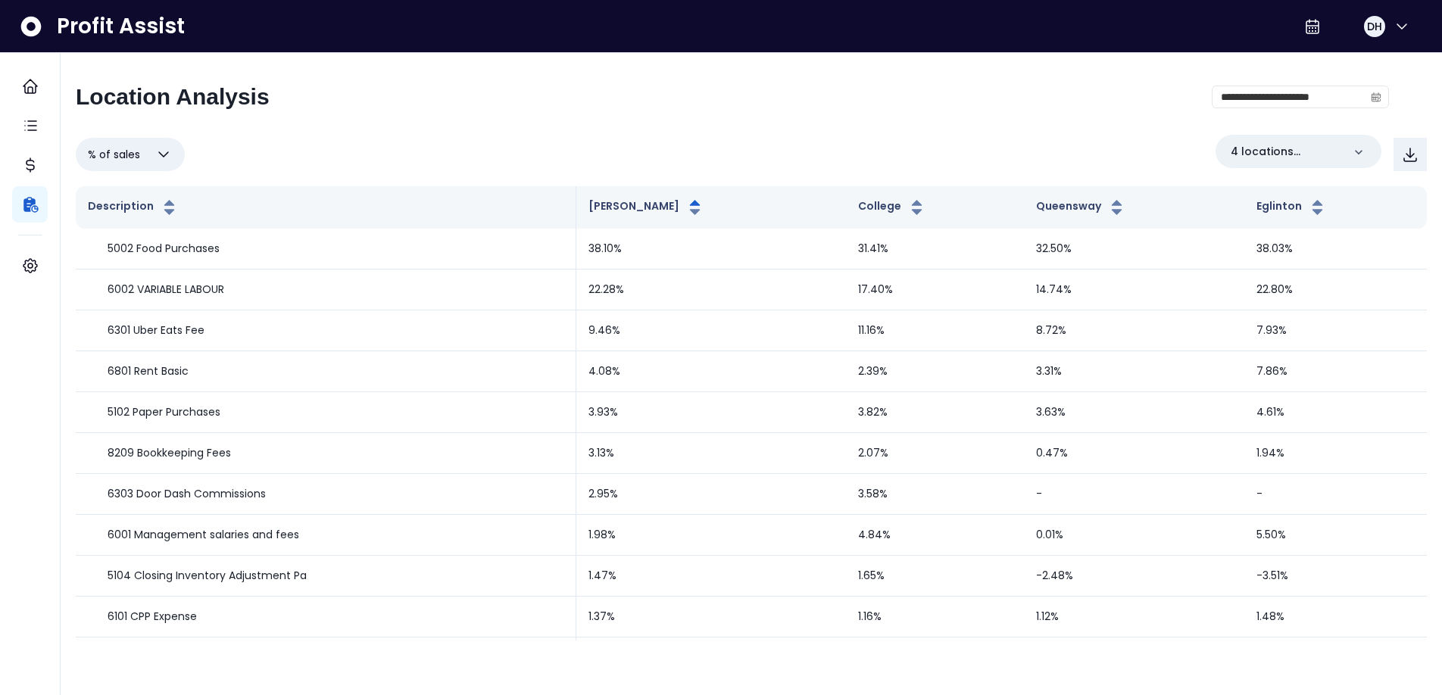
click at [149, 155] on button "% of sales" at bounding box center [130, 154] width 109 height 33
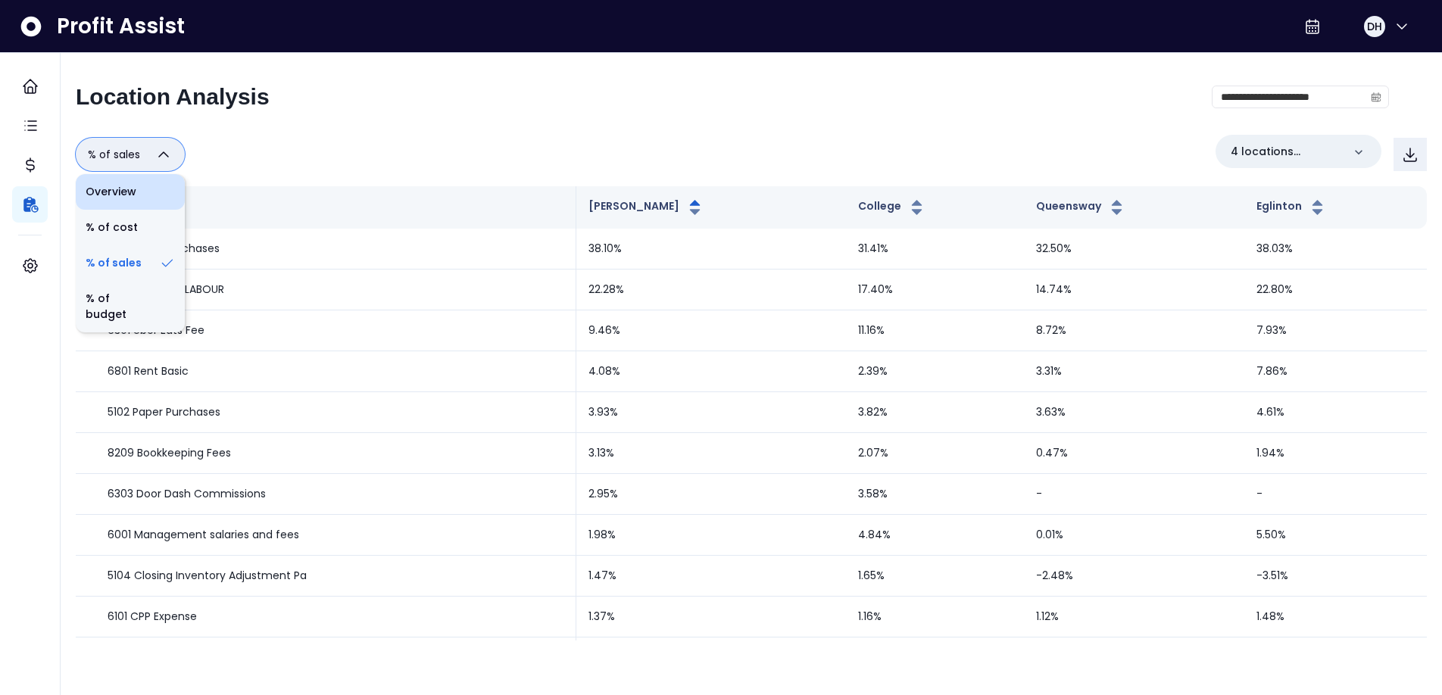
click at [132, 193] on li "Overview" at bounding box center [130, 192] width 109 height 36
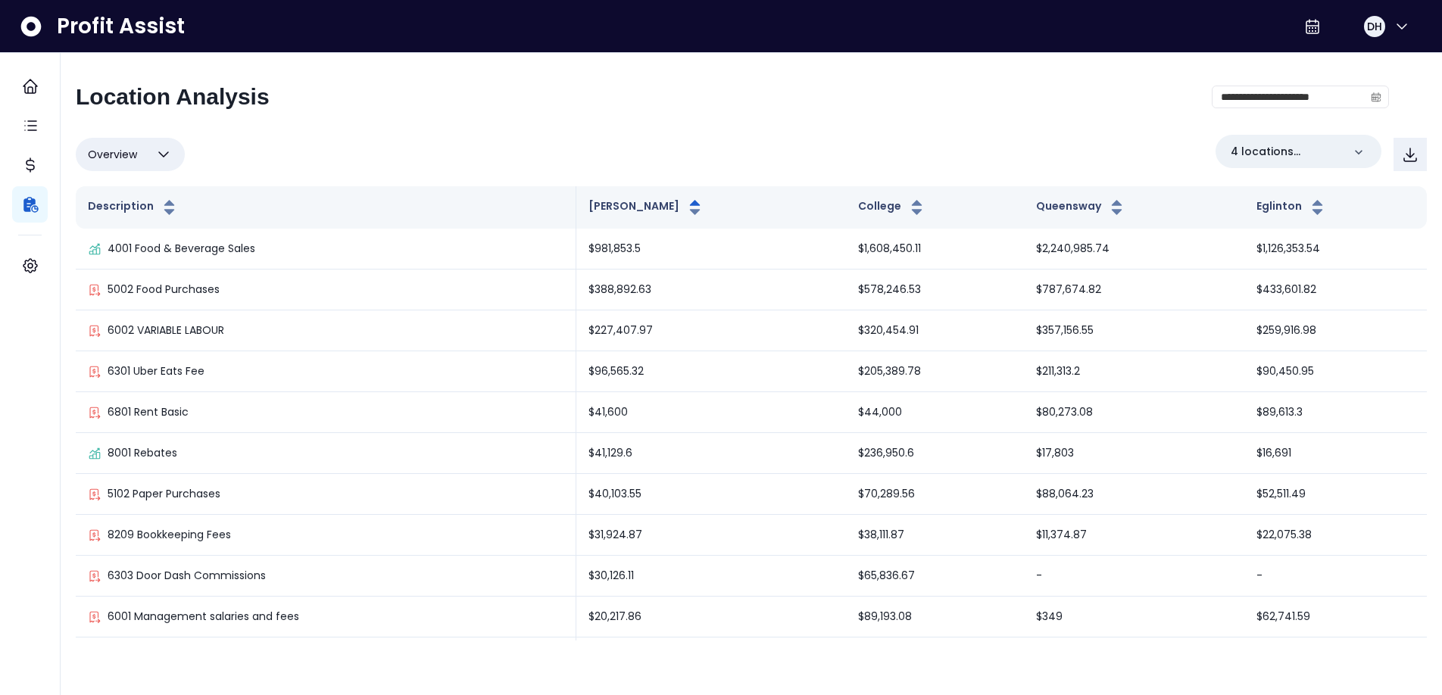
click at [155, 158] on icon "button" at bounding box center [164, 154] width 18 height 18
click at [127, 261] on li "% of sales" at bounding box center [130, 263] width 109 height 36
type input "*********"
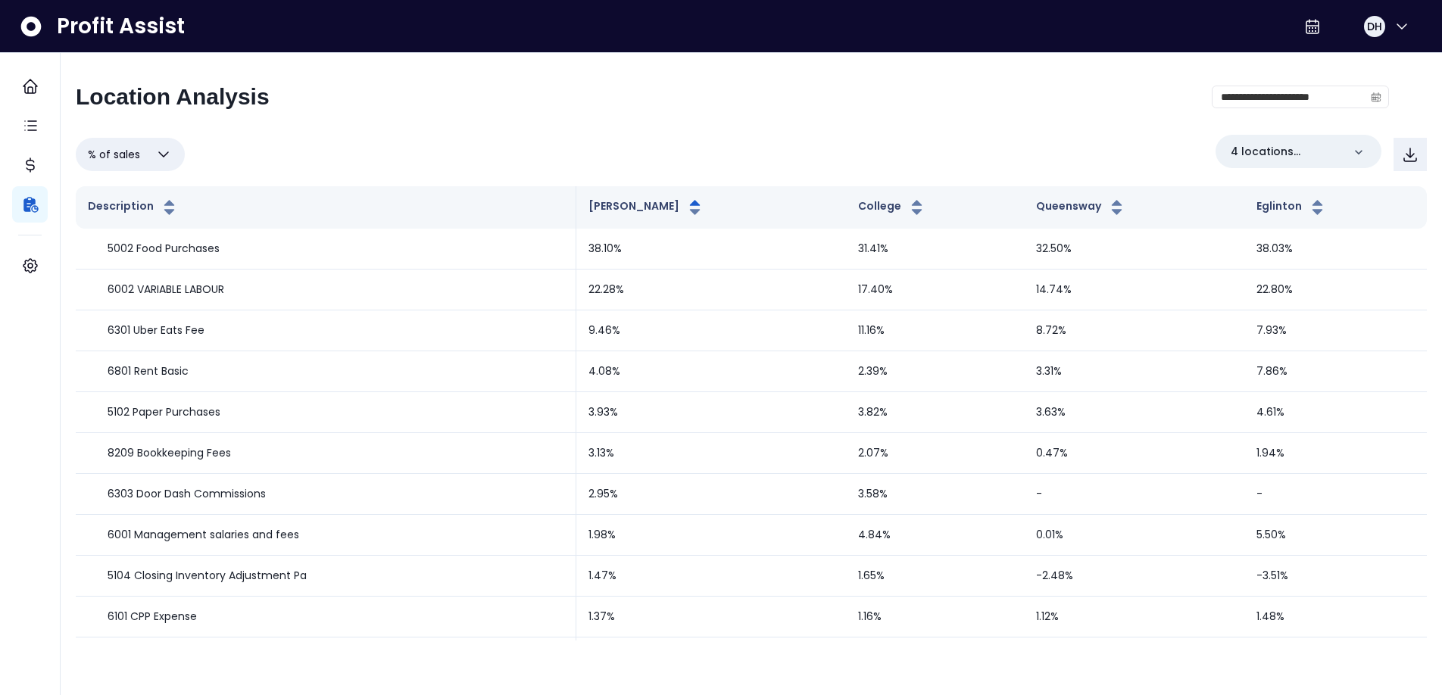
click at [167, 156] on icon "button" at bounding box center [164, 154] width 18 height 18
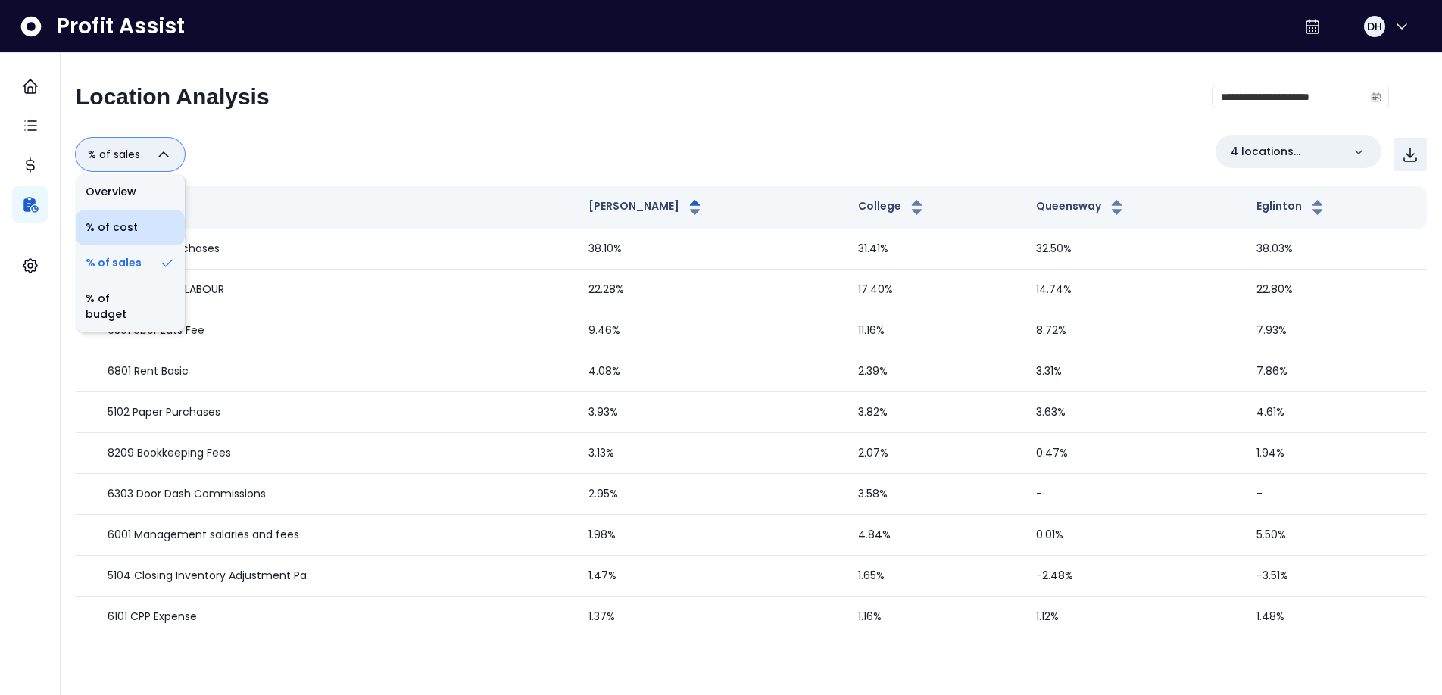
click at [126, 229] on li "% of cost" at bounding box center [130, 228] width 109 height 36
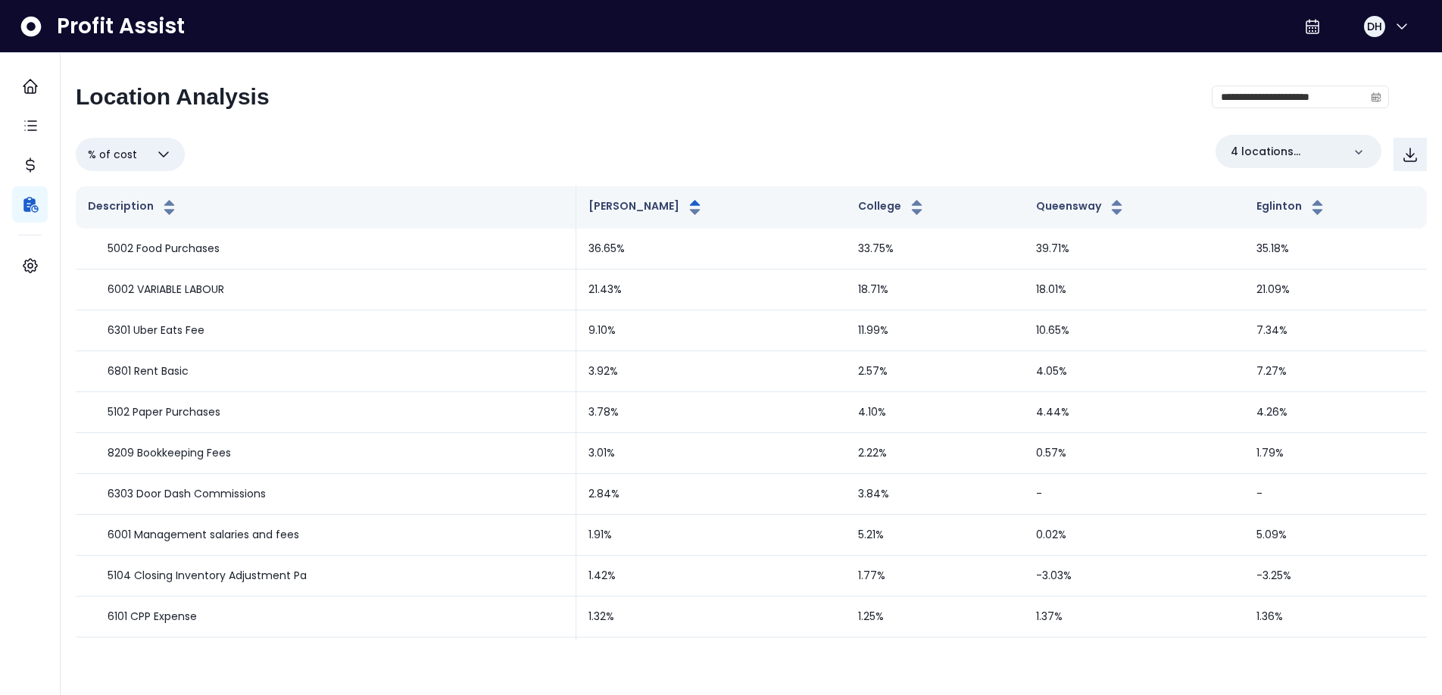
click at [149, 157] on button "% of cost" at bounding box center [130, 154] width 109 height 33
click at [313, 117] on div "**********" at bounding box center [732, 102] width 1313 height 39
click at [145, 161] on button "% of cost" at bounding box center [130, 154] width 109 height 33
click at [141, 267] on li "% of sales" at bounding box center [130, 263] width 109 height 36
click at [158, 153] on icon "button" at bounding box center [164, 154] width 18 height 18
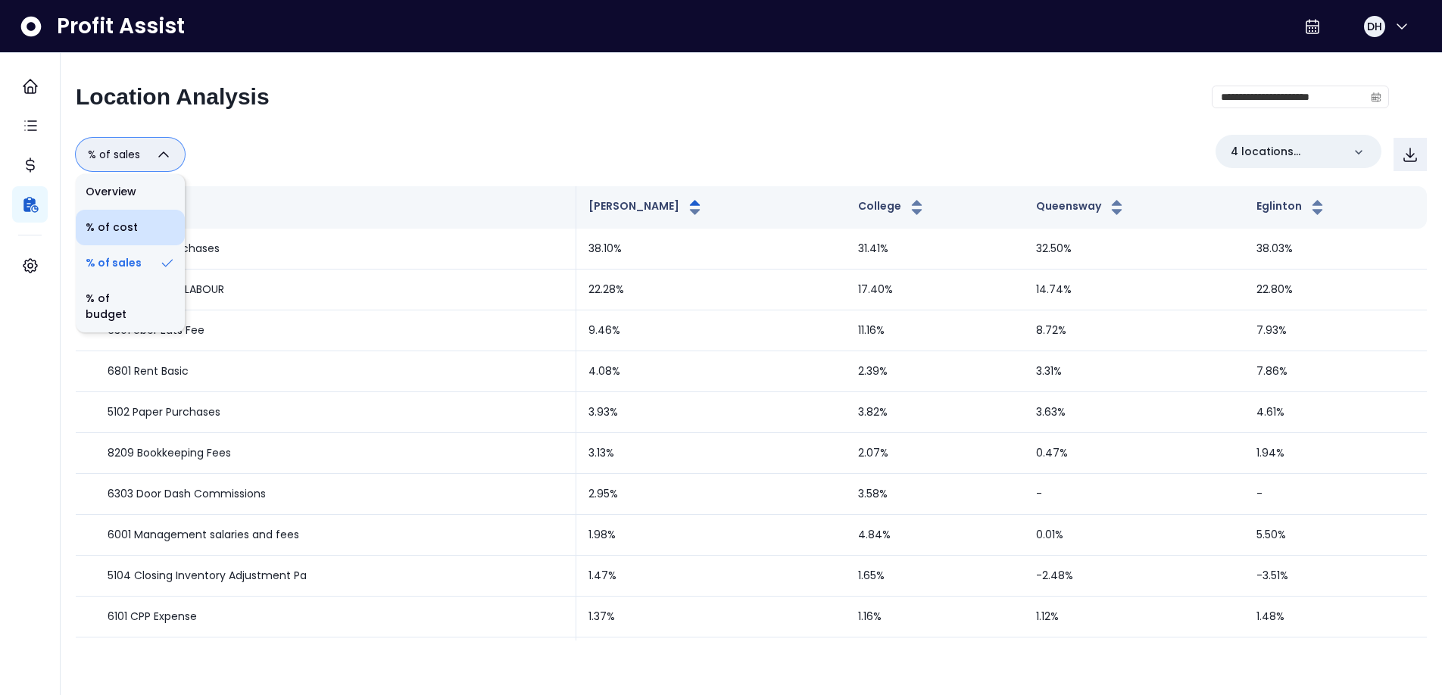
click at [146, 226] on li "% of cost" at bounding box center [130, 228] width 109 height 36
type input "********"
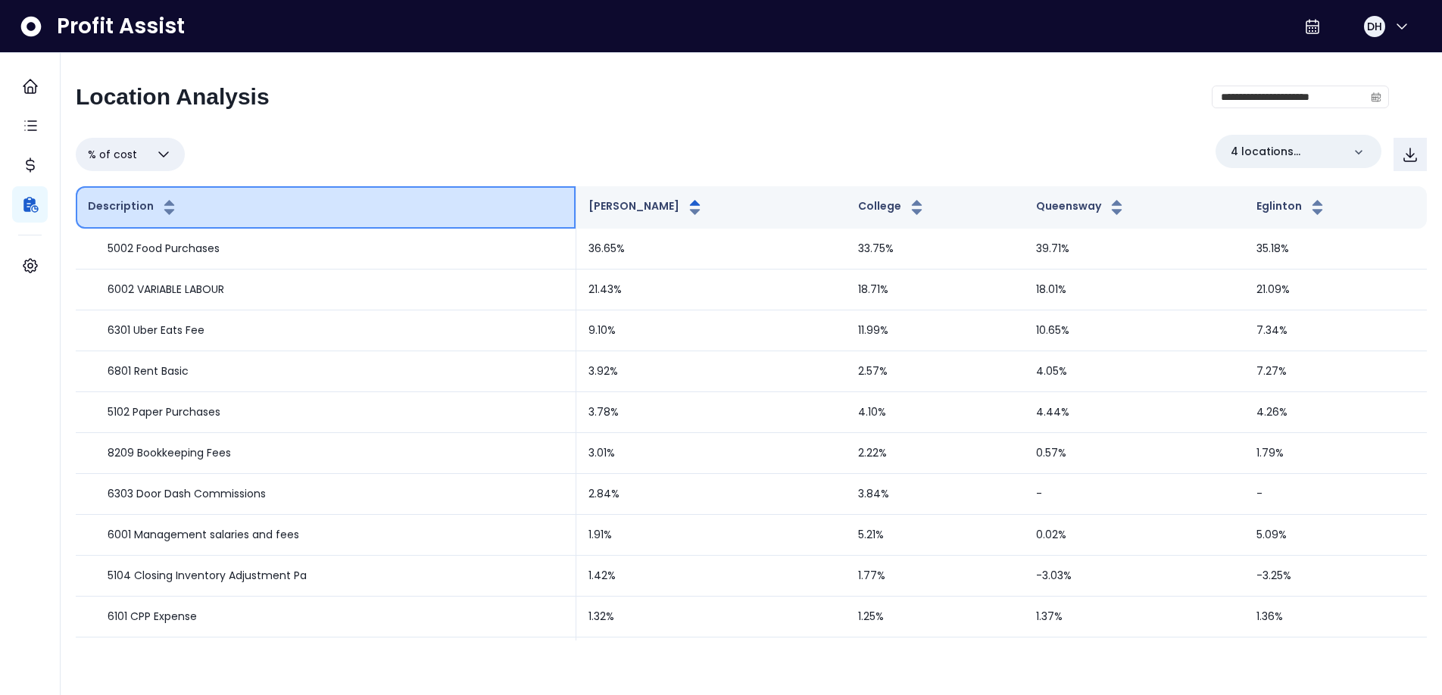
click at [164, 213] on icon "button" at bounding box center [169, 211] width 10 height 5
click at [166, 211] on icon "button" at bounding box center [169, 211] width 10 height 5
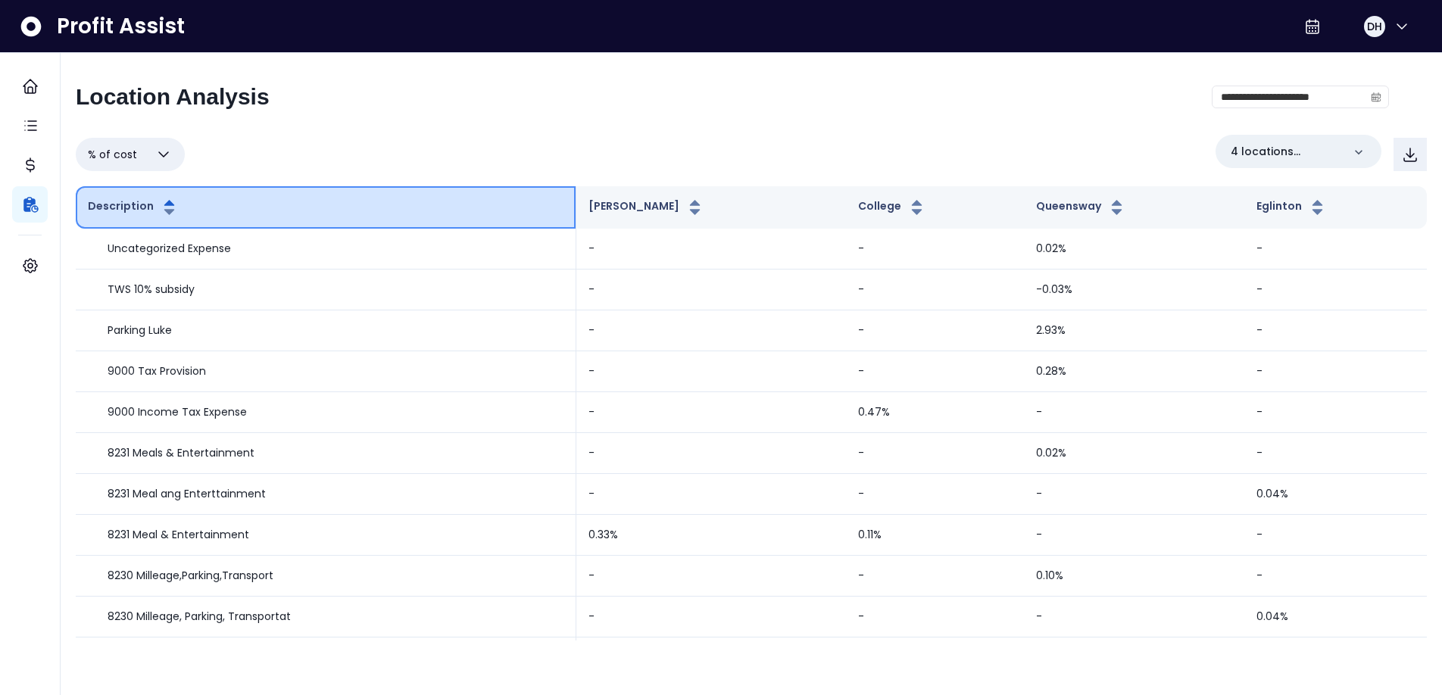
click at [166, 209] on icon "button" at bounding box center [169, 211] width 10 height 5
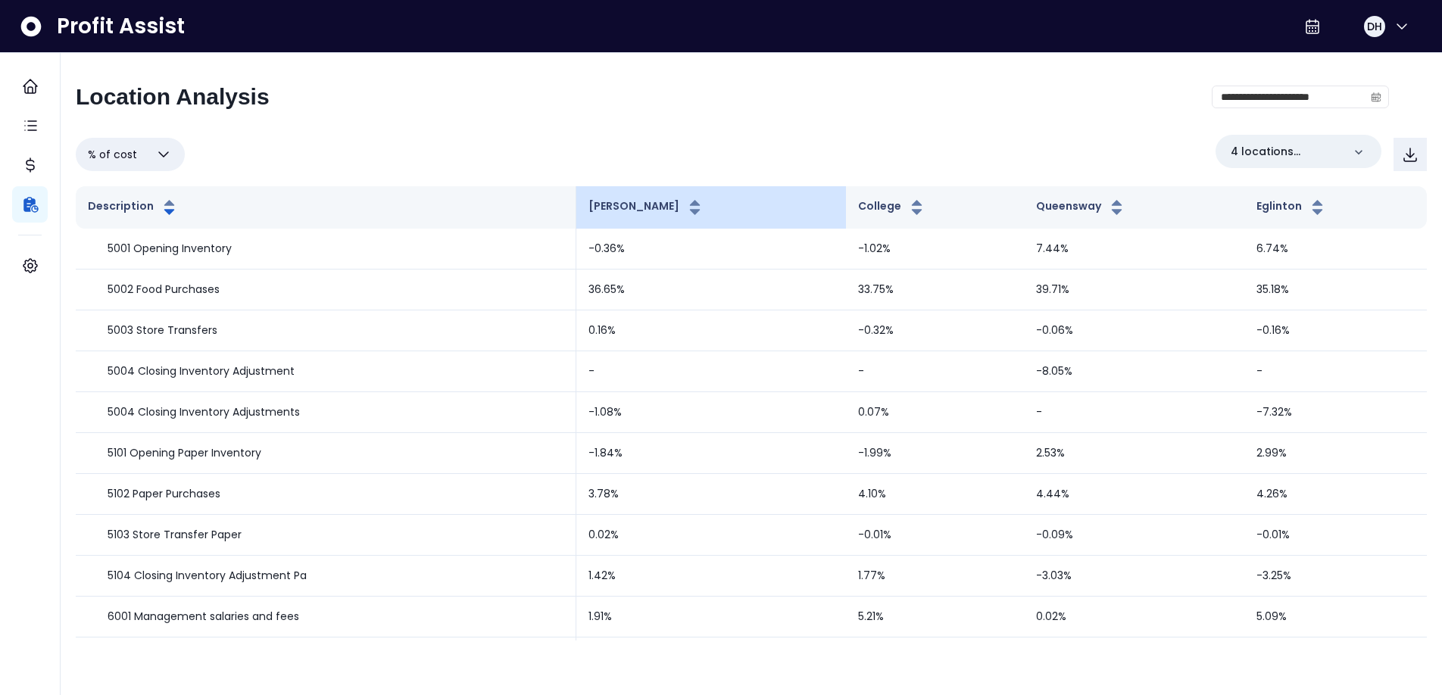
click at [698, 211] on th "[PERSON_NAME]" at bounding box center [711, 207] width 270 height 42
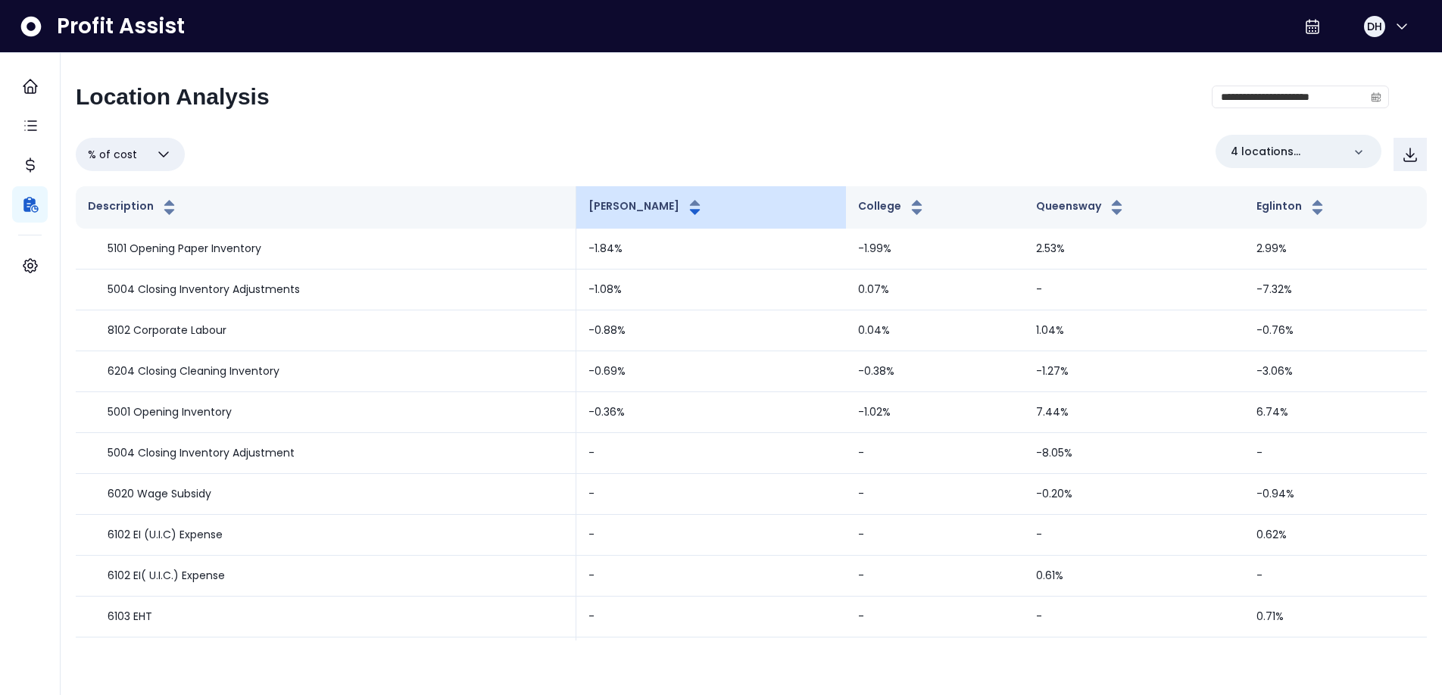
click at [698, 211] on th "[PERSON_NAME]" at bounding box center [711, 207] width 270 height 42
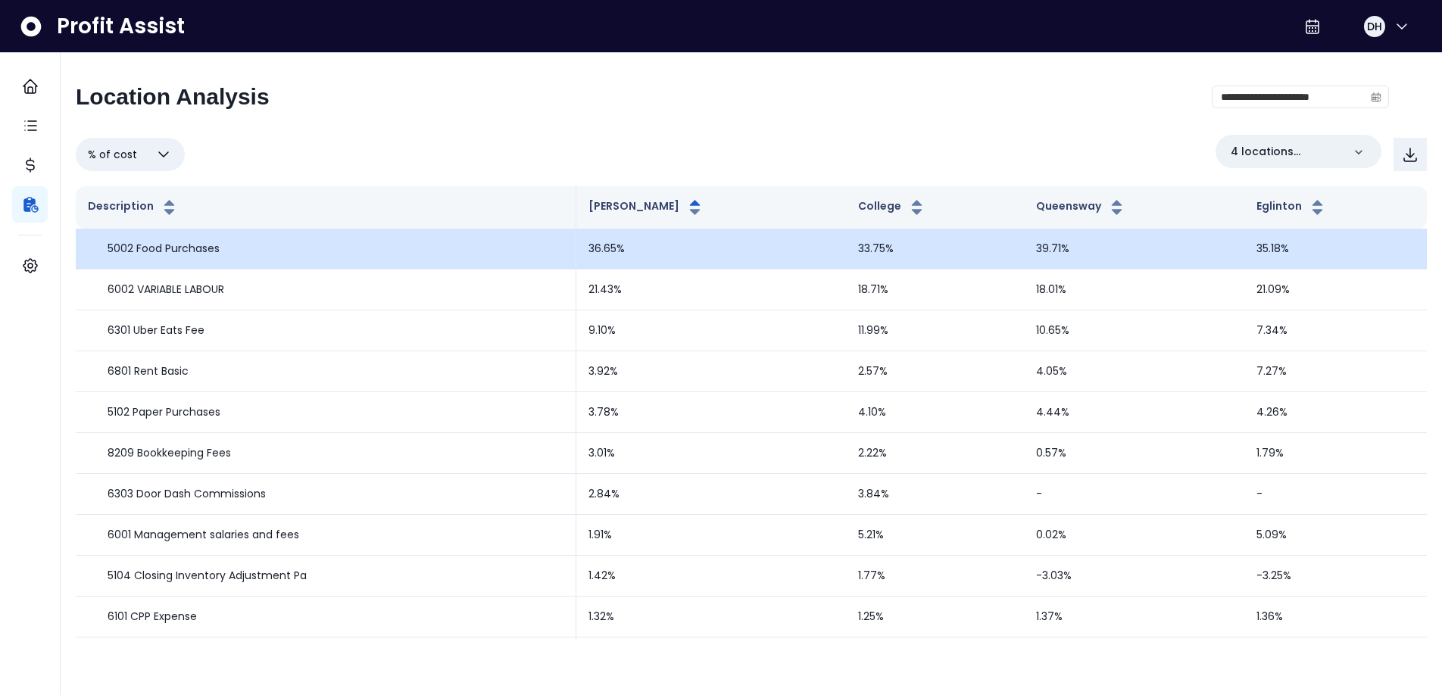
click at [485, 262] on td "5002 Food Purchases" at bounding box center [326, 249] width 501 height 41
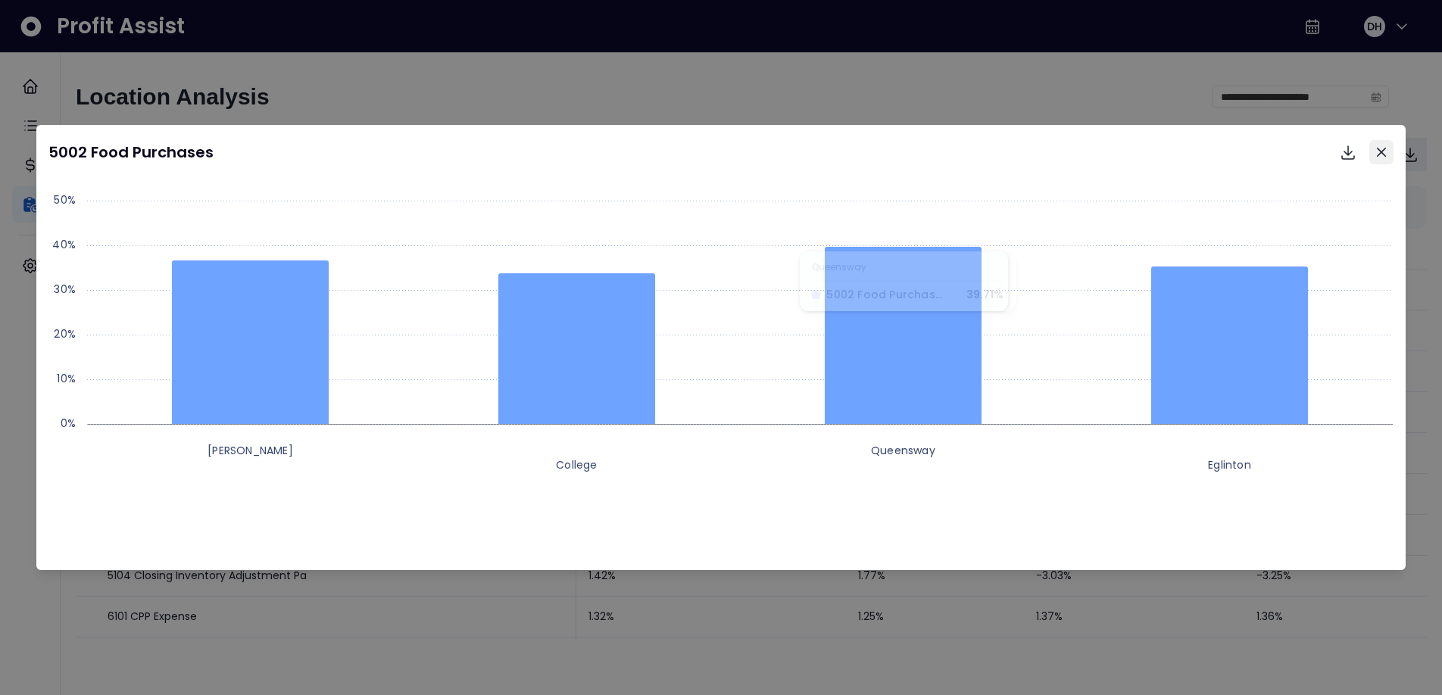
click at [1391, 157] on button "Close" at bounding box center [1381, 152] width 24 height 24
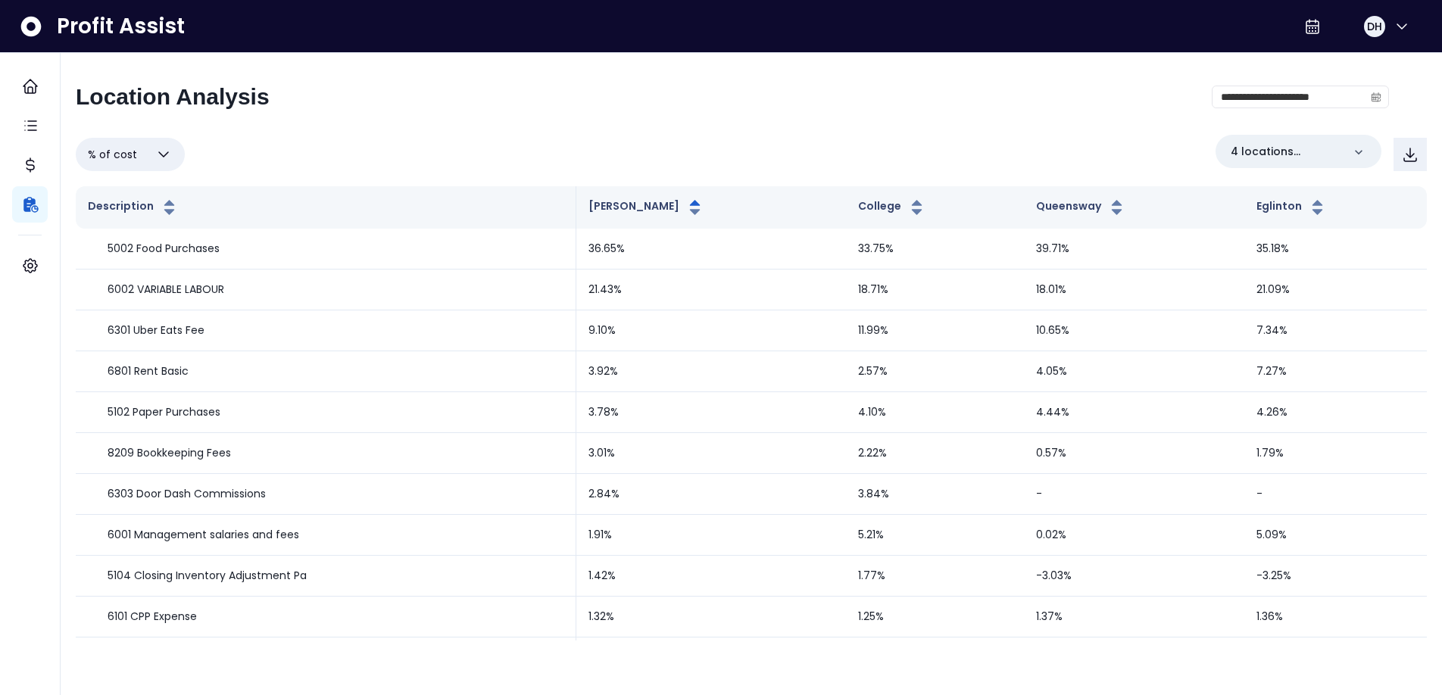
click at [162, 151] on icon "button" at bounding box center [164, 154] width 18 height 18
click at [426, 120] on div "**********" at bounding box center [732, 102] width 1313 height 39
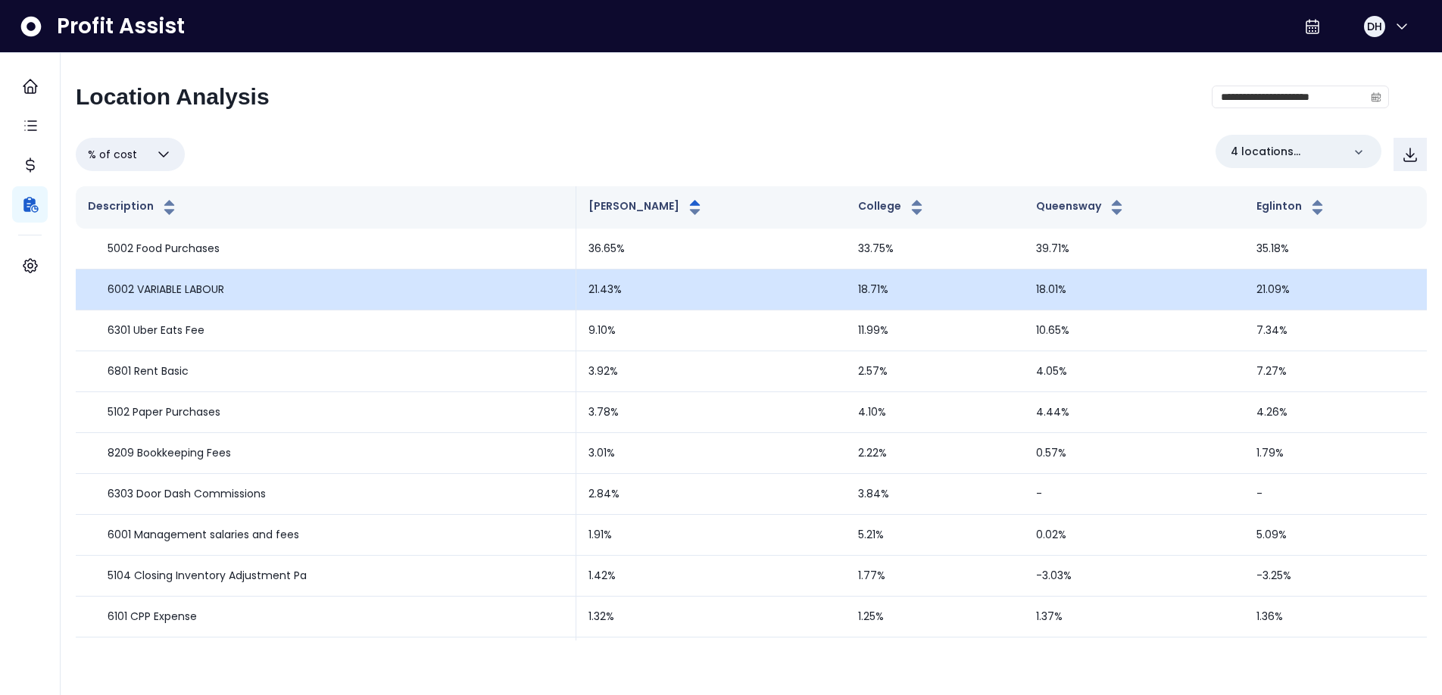
click at [239, 289] on div "6002 VARIABLE LABOUR" at bounding box center [326, 290] width 476 height 16
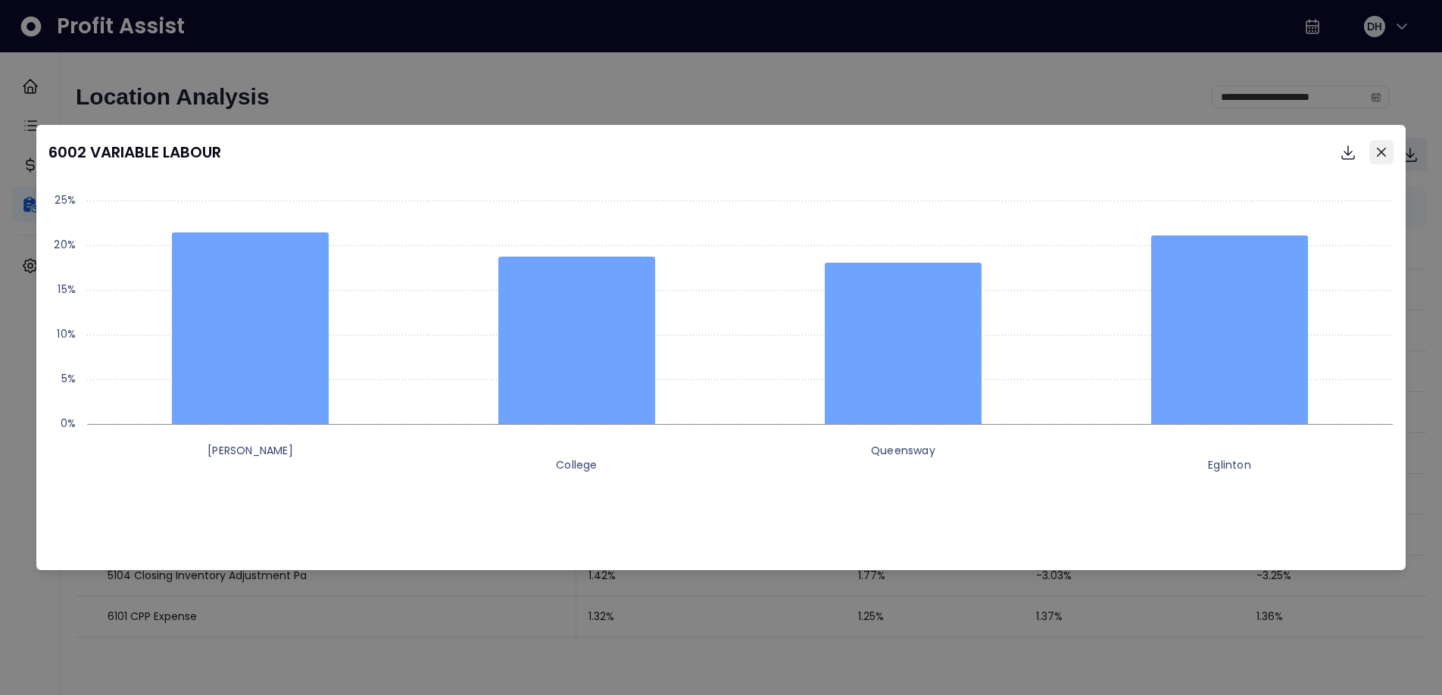
click at [1389, 152] on button "Close" at bounding box center [1381, 152] width 24 height 24
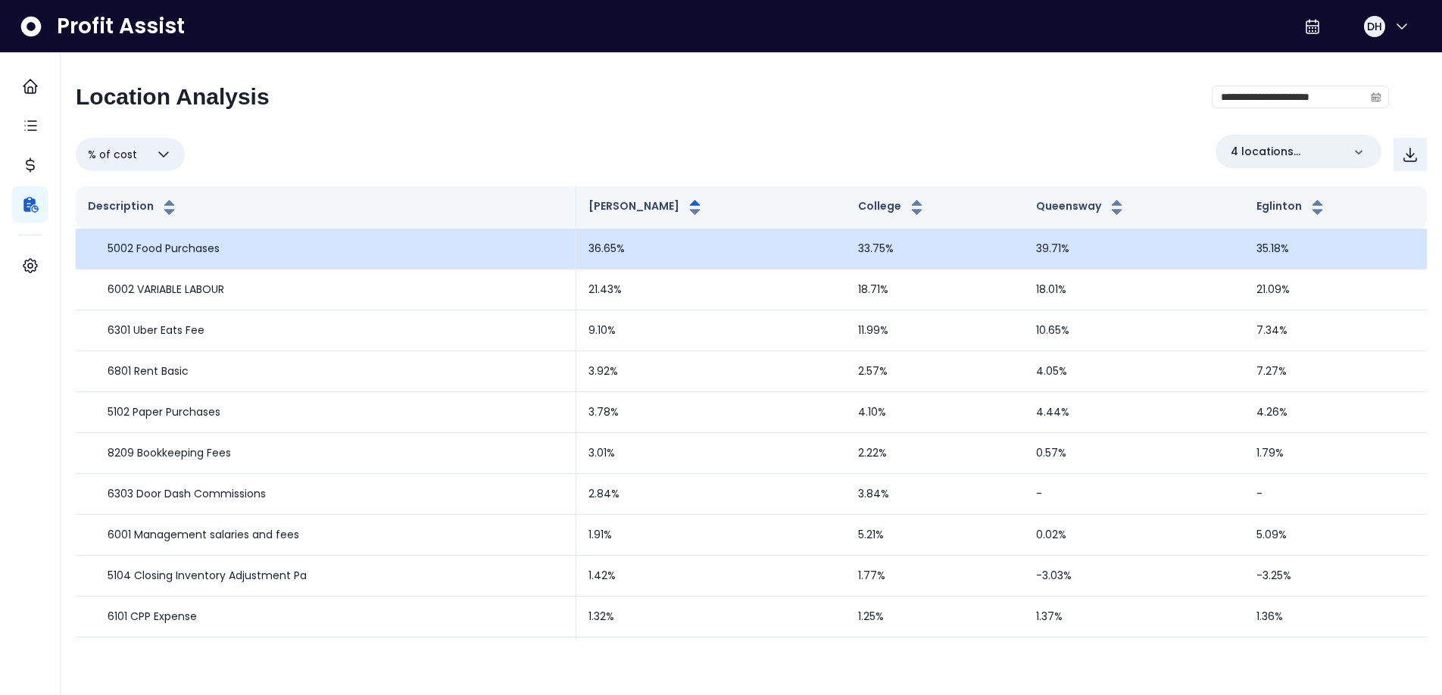
click at [223, 255] on div "5002 Food Purchases" at bounding box center [326, 249] width 476 height 16
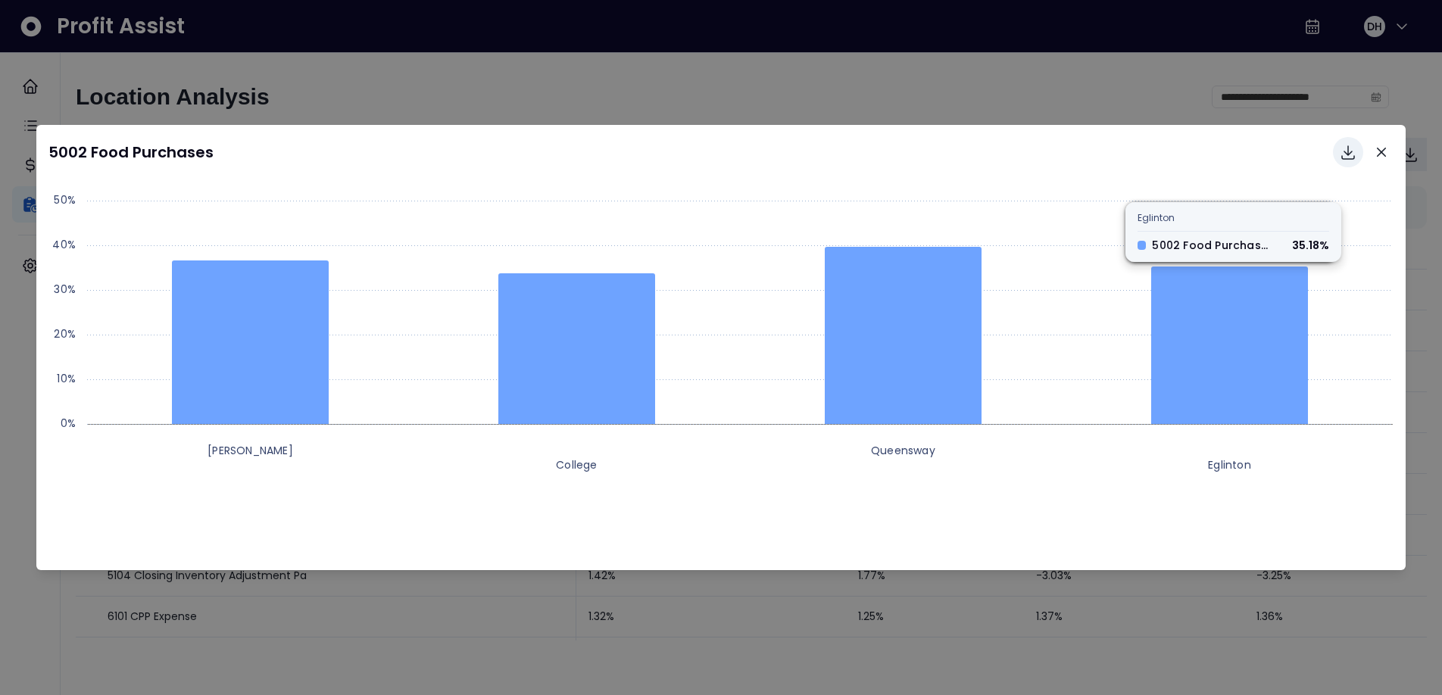
click at [1350, 158] on icon "Download options" at bounding box center [1348, 152] width 18 height 18
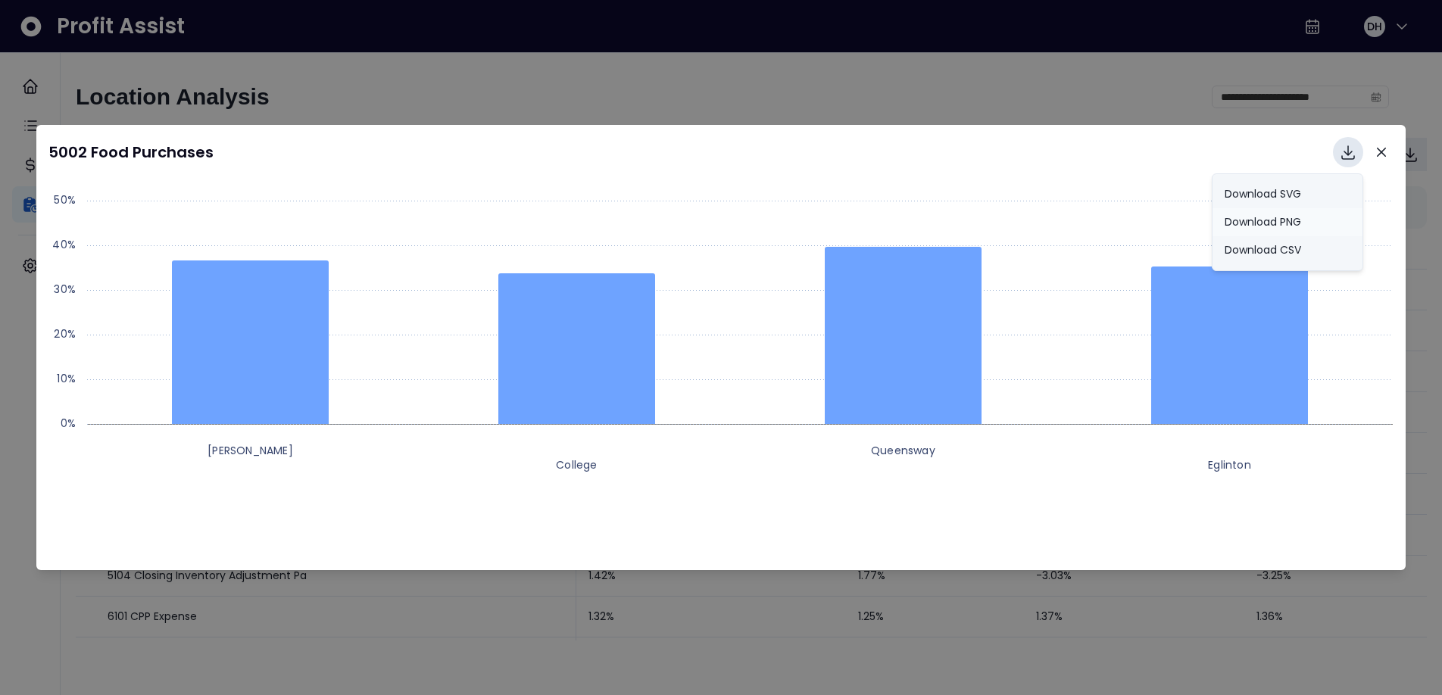
click at [1285, 225] on button "Download PNG" at bounding box center [1288, 222] width 150 height 28
click at [1380, 153] on icon "Close" at bounding box center [1381, 152] width 9 height 9
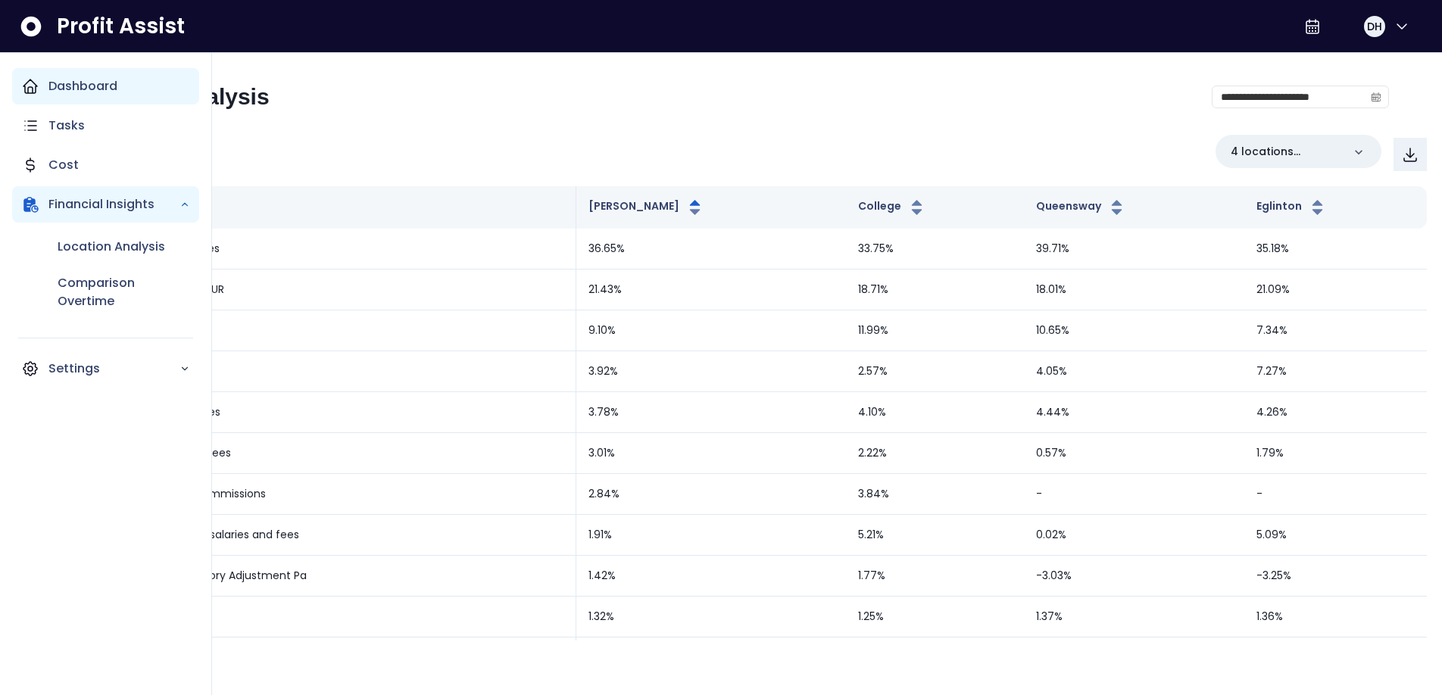
click at [36, 91] on icon "Main navigation" at bounding box center [30, 87] width 14 height 14
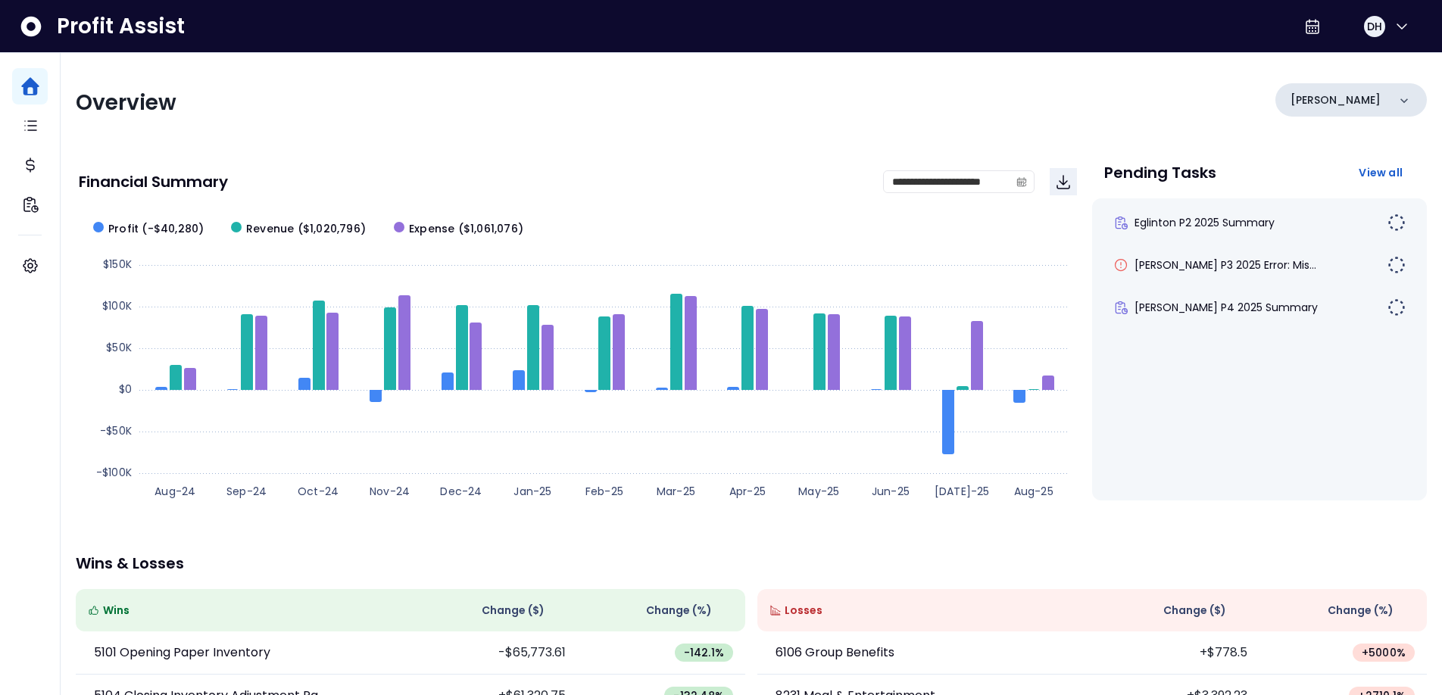
click at [1376, 102] on div "[PERSON_NAME]" at bounding box center [1350, 99] width 151 height 33
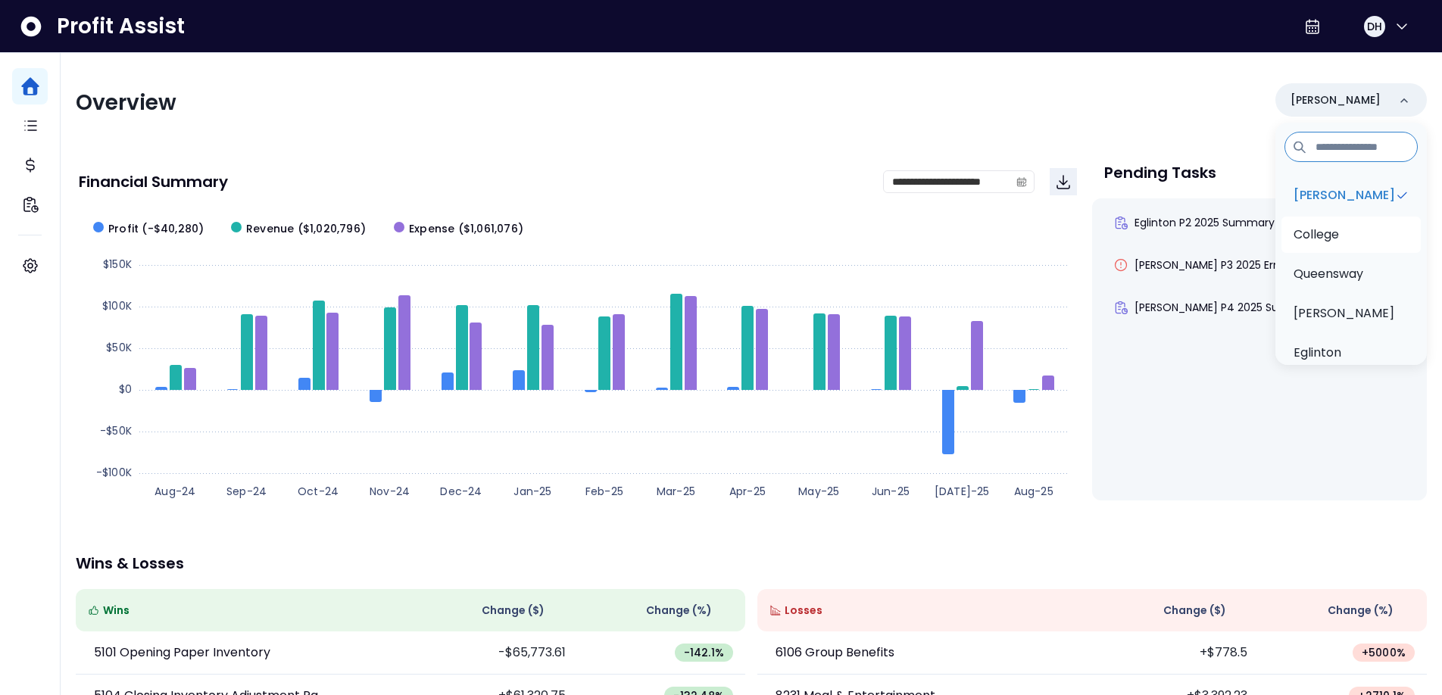
click at [1330, 242] on p "College" at bounding box center [1316, 235] width 45 height 18
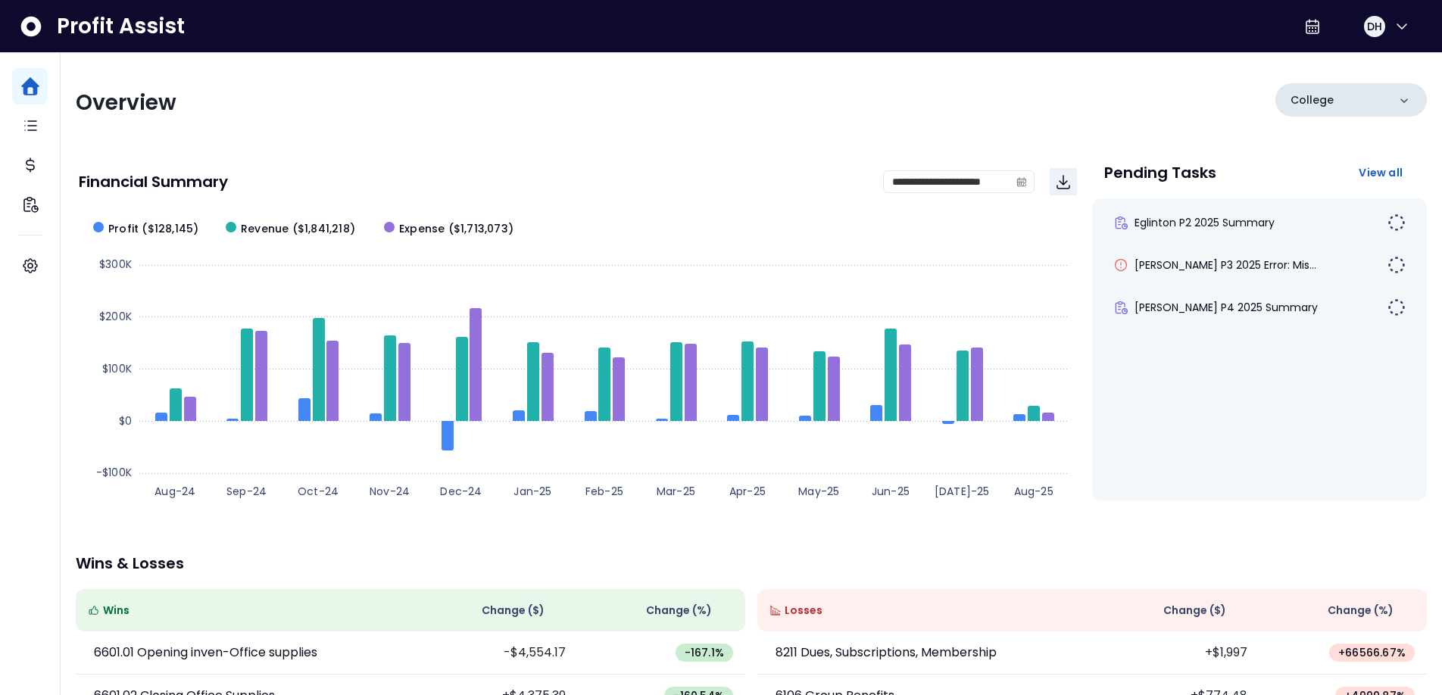
click at [1356, 102] on div "College" at bounding box center [1350, 99] width 151 height 33
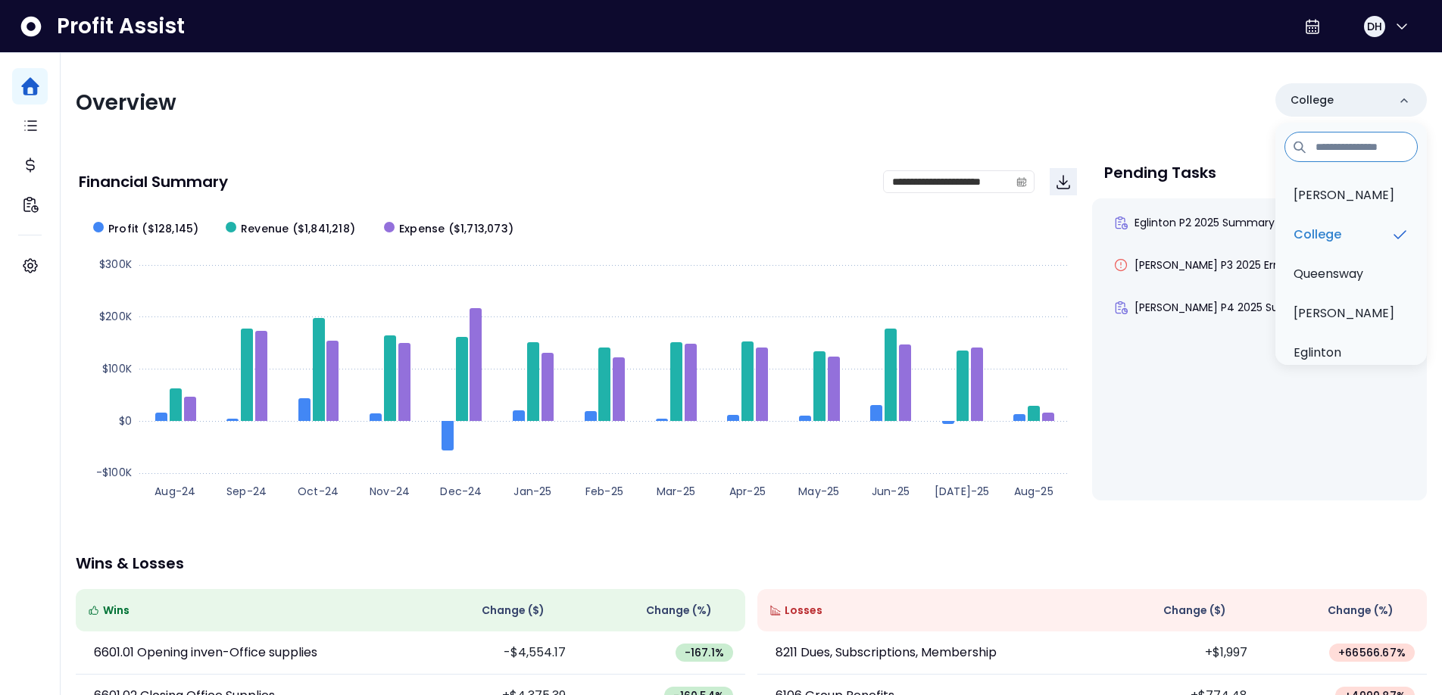
click at [658, 88] on div "Overview College [PERSON_NAME][GEOGRAPHIC_DATA] [GEOGRAPHIC_DATA][PERSON_NAME]" at bounding box center [751, 102] width 1351 height 39
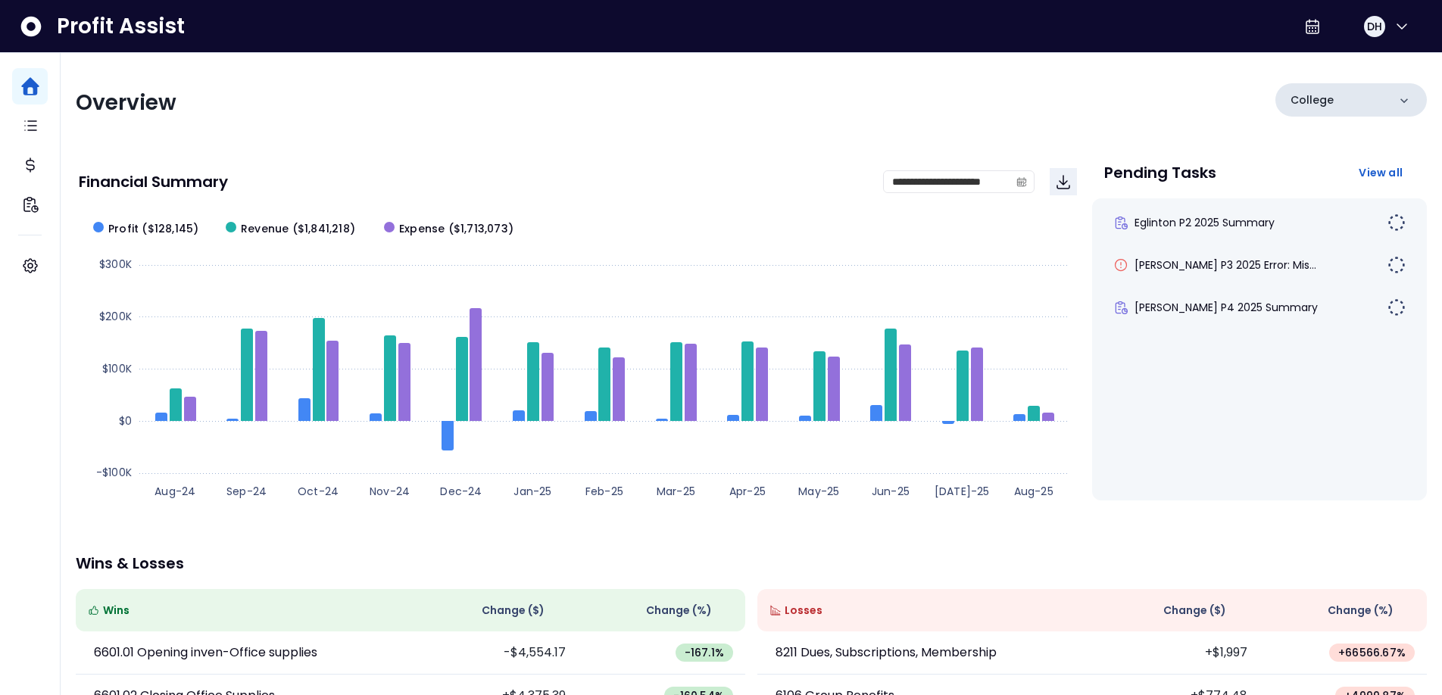
click at [1336, 99] on div "College" at bounding box center [1350, 99] width 151 height 33
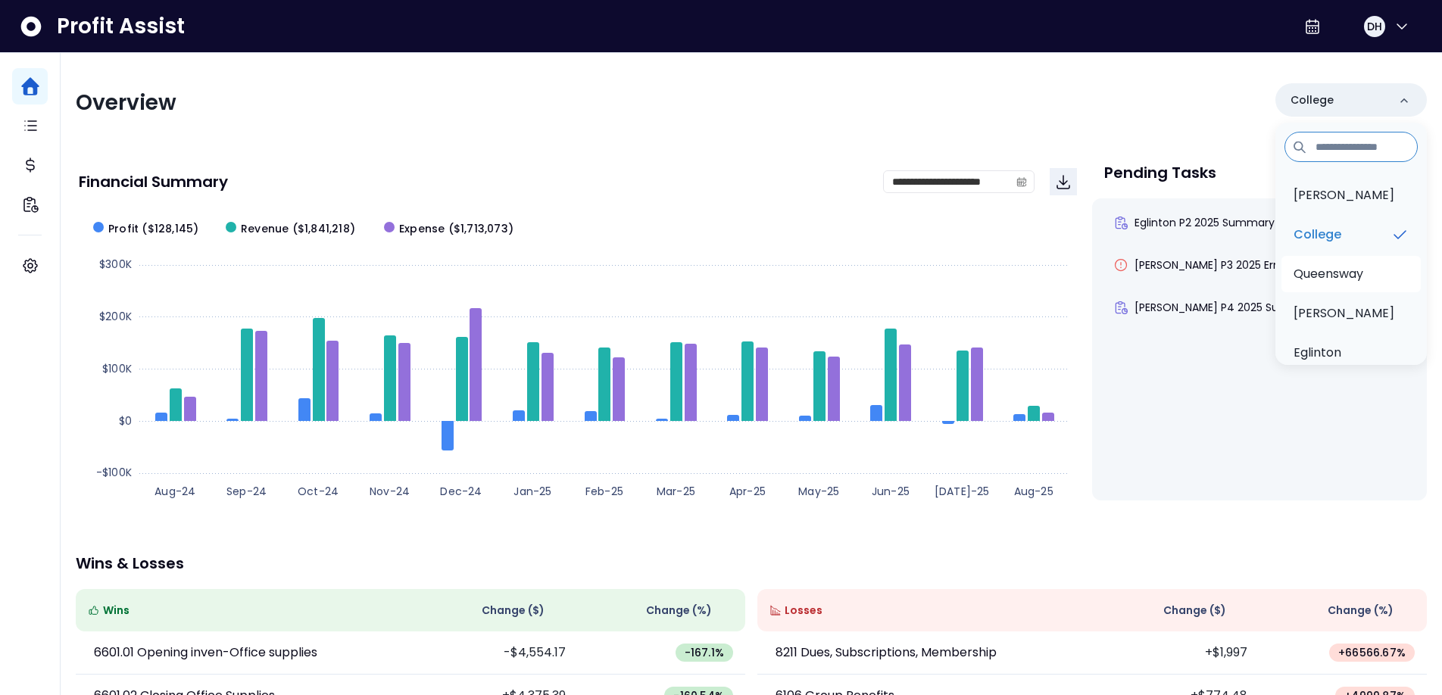
click at [1317, 272] on p "Queensway" at bounding box center [1329, 274] width 70 height 18
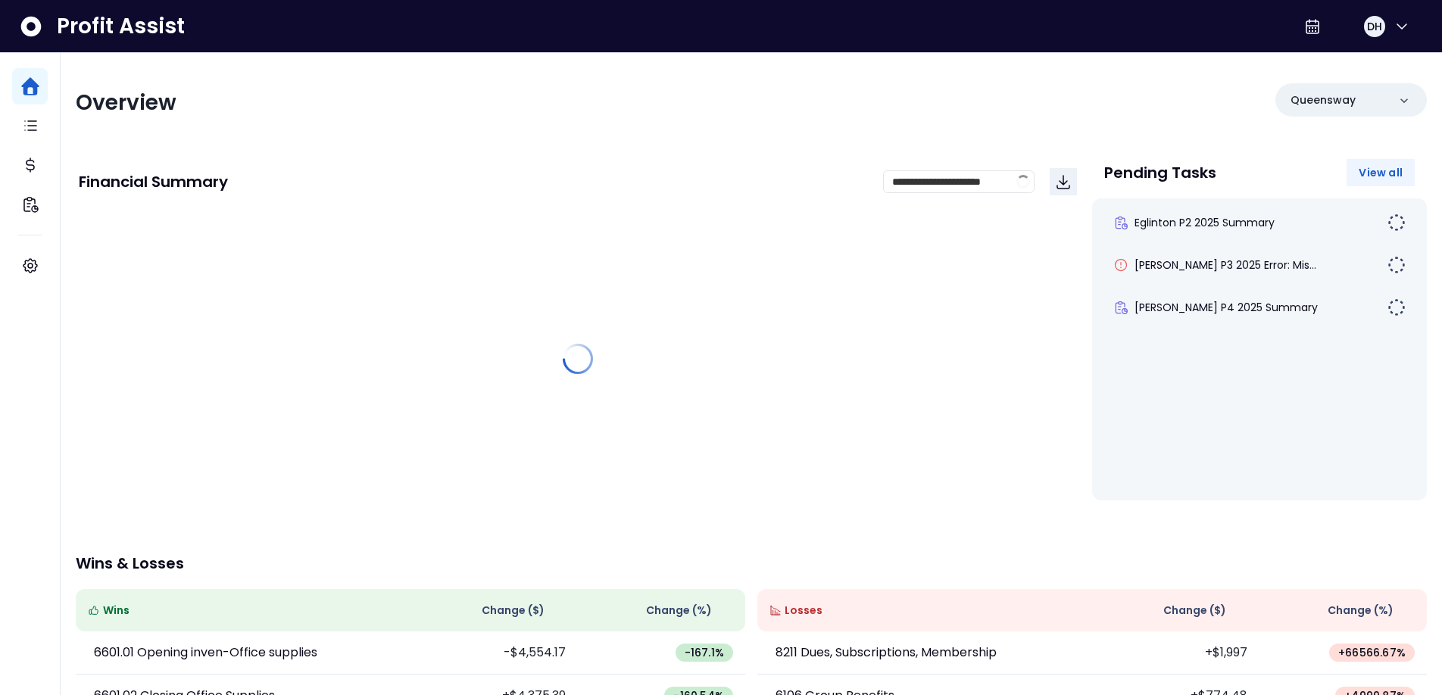
click at [1378, 169] on span "View all" at bounding box center [1381, 172] width 44 height 15
